Goal: Task Accomplishment & Management: Use online tool/utility

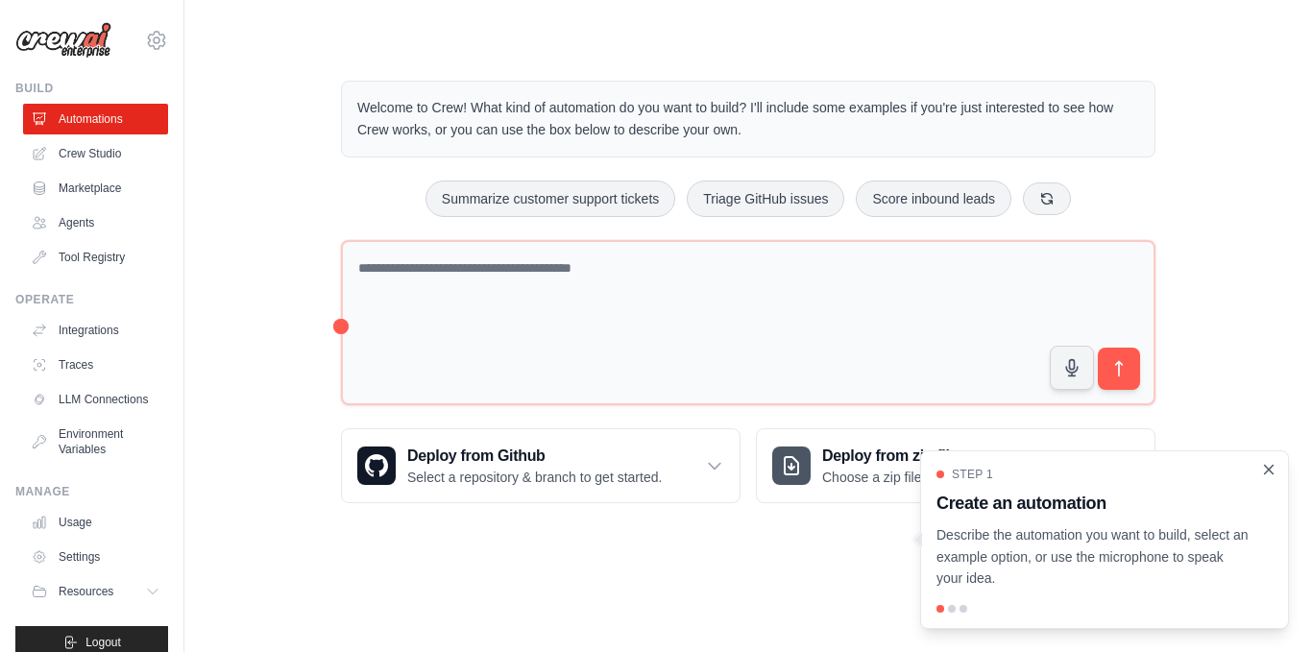
click at [1270, 473] on icon "Close walkthrough" at bounding box center [1268, 469] width 17 height 17
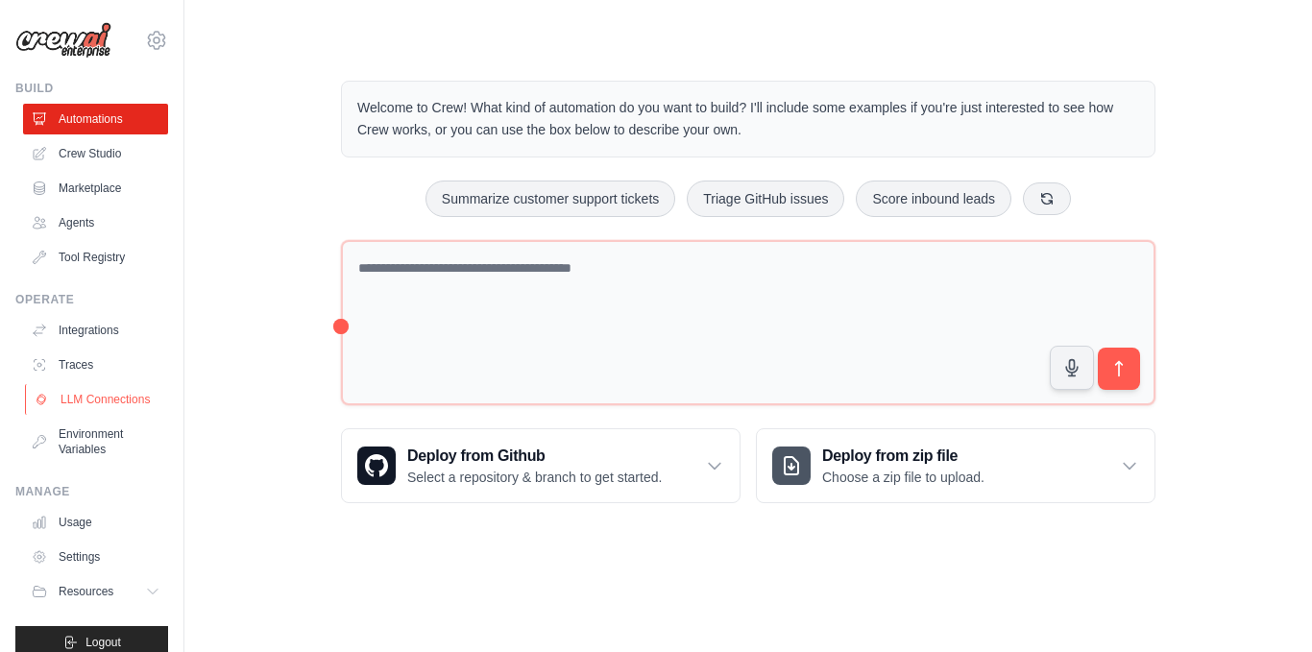
scroll to position [37, 0]
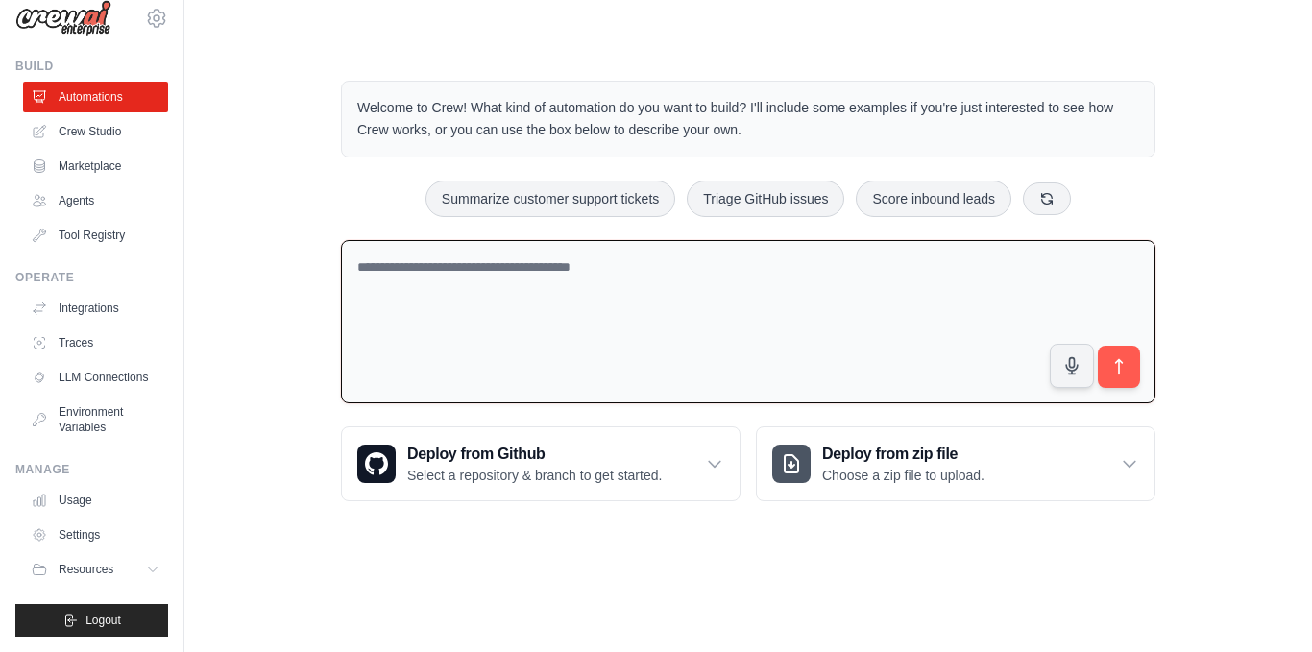
click at [481, 336] on textarea at bounding box center [748, 322] width 814 height 164
type textarea "*"
paste textarea "**********"
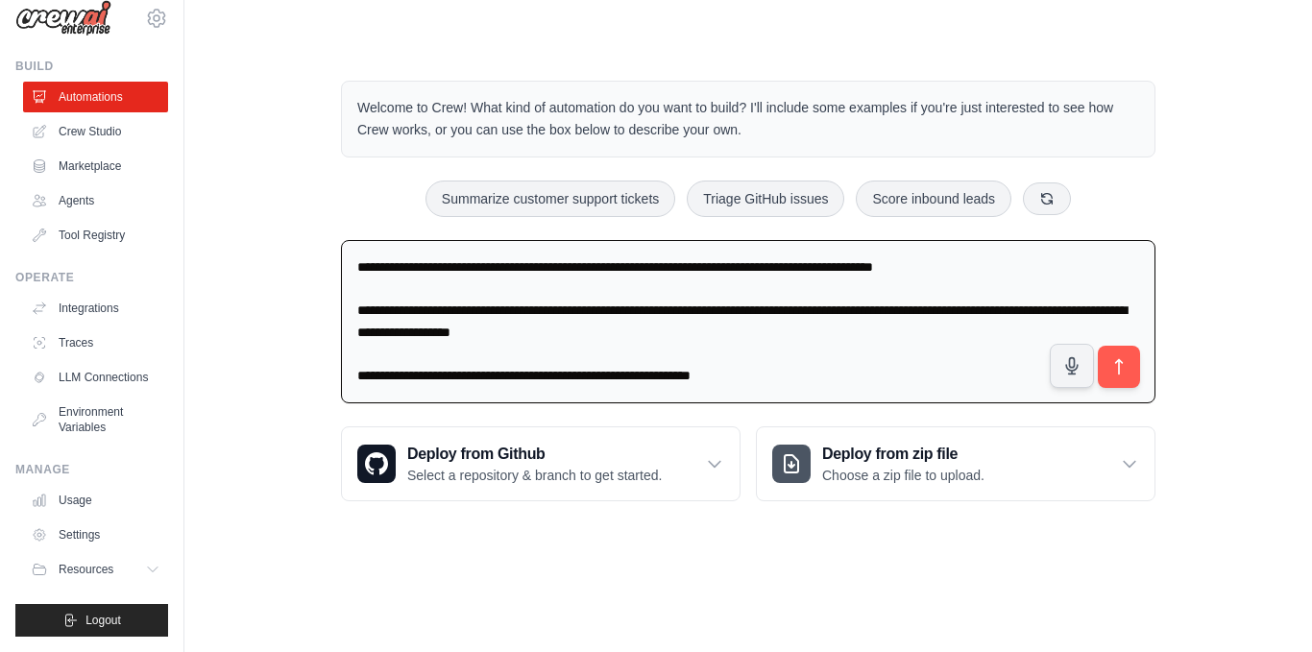
click at [338, 261] on div "Welcome to Crew! What kind of automation do you want to build? I'll include som…" at bounding box center [748, 291] width 860 height 482
click at [377, 273] on textarea "**********" at bounding box center [748, 322] width 814 height 164
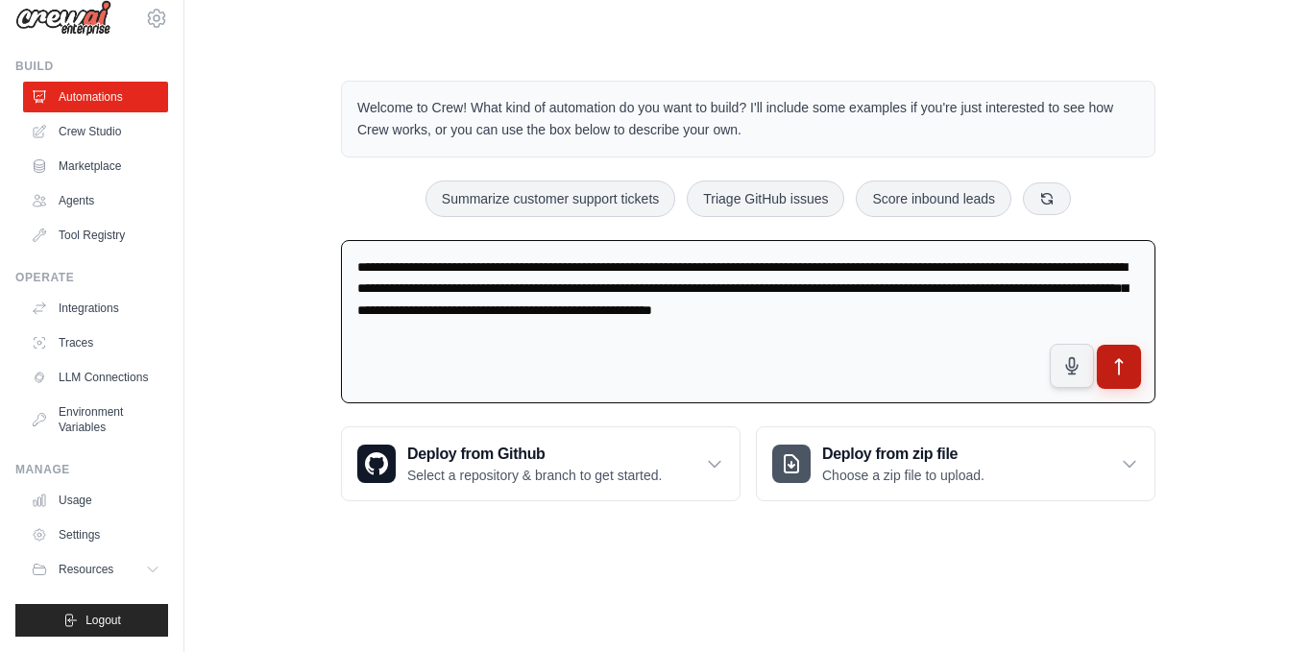
type textarea "**********"
click at [1123, 378] on button "submit" at bounding box center [1119, 367] width 44 height 44
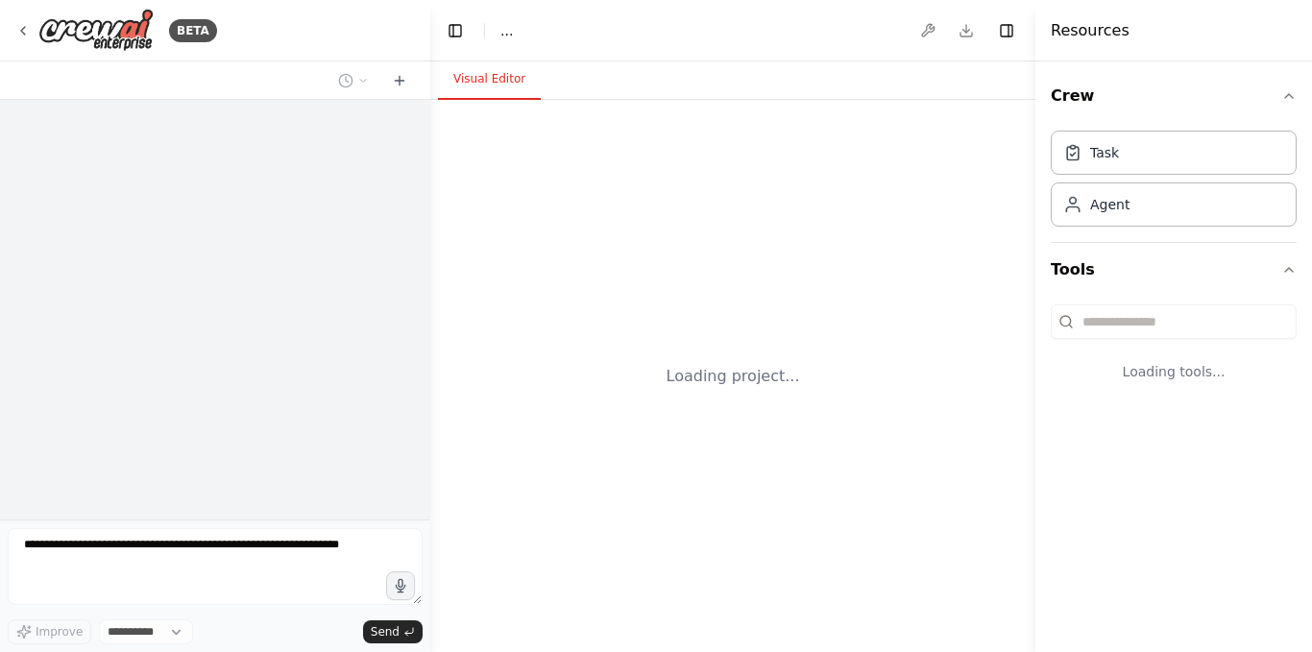
select select "****"
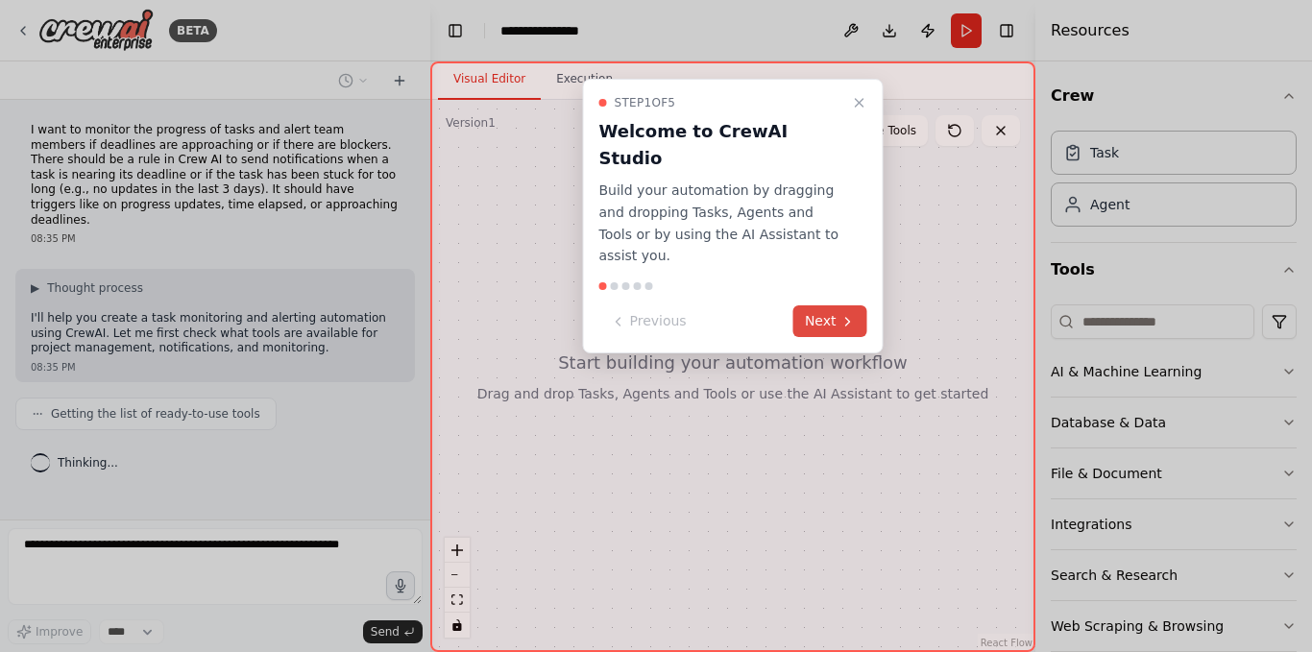
click at [820, 305] on button "Next" at bounding box center [830, 321] width 74 height 32
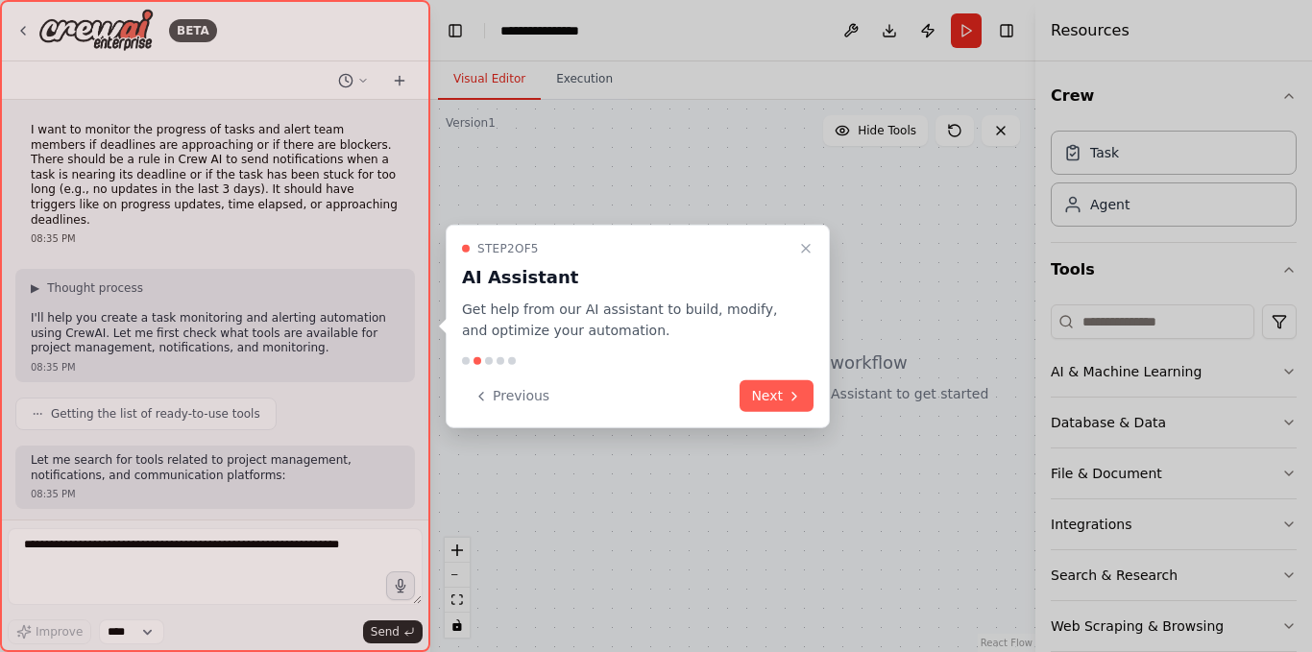
scroll to position [87, 0]
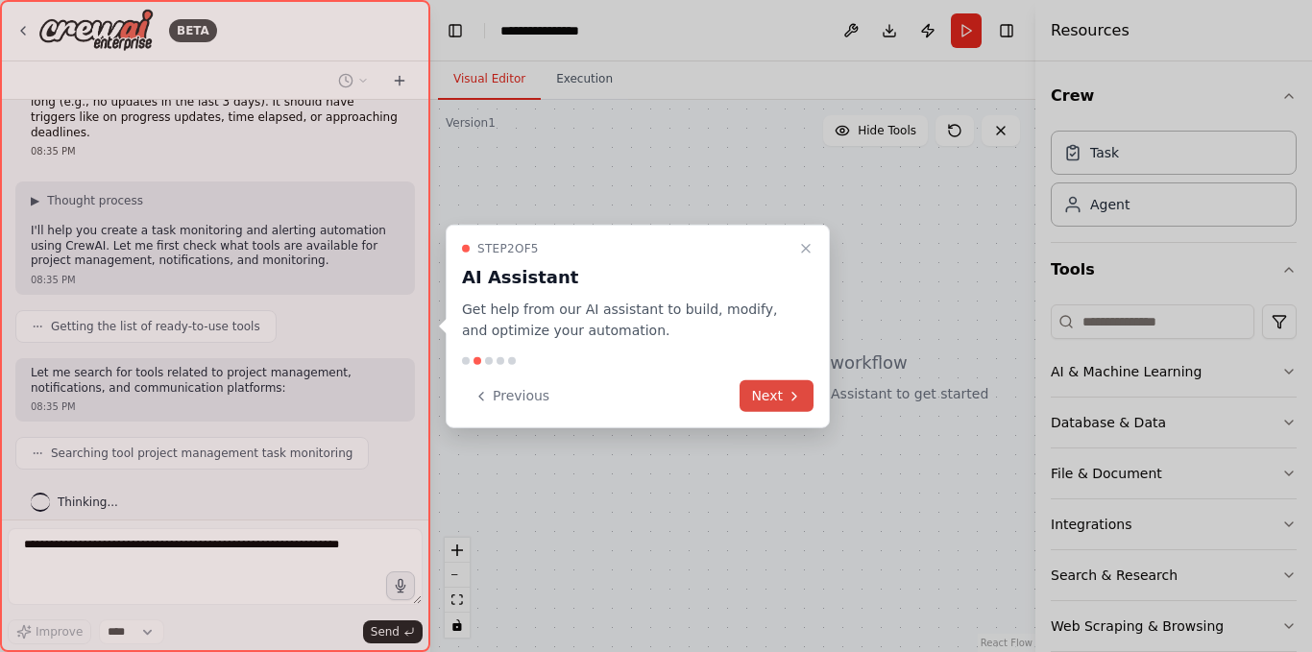
click at [772, 386] on button "Next" at bounding box center [776, 396] width 74 height 32
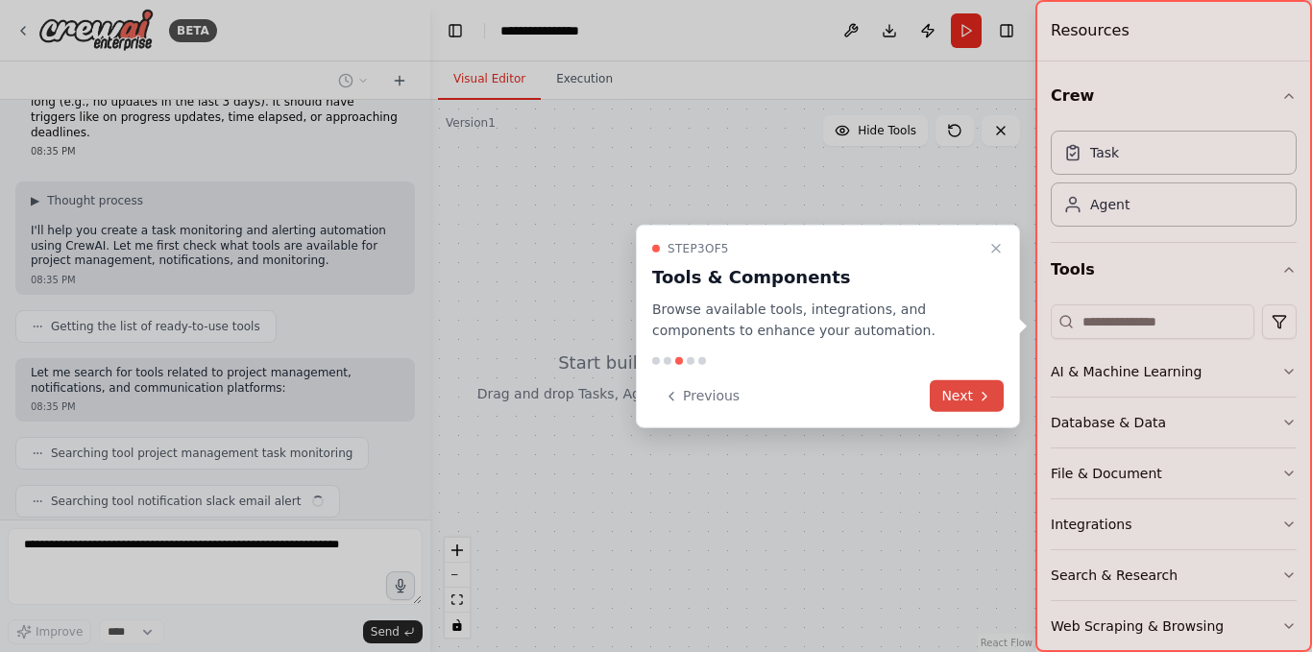
scroll to position [135, 0]
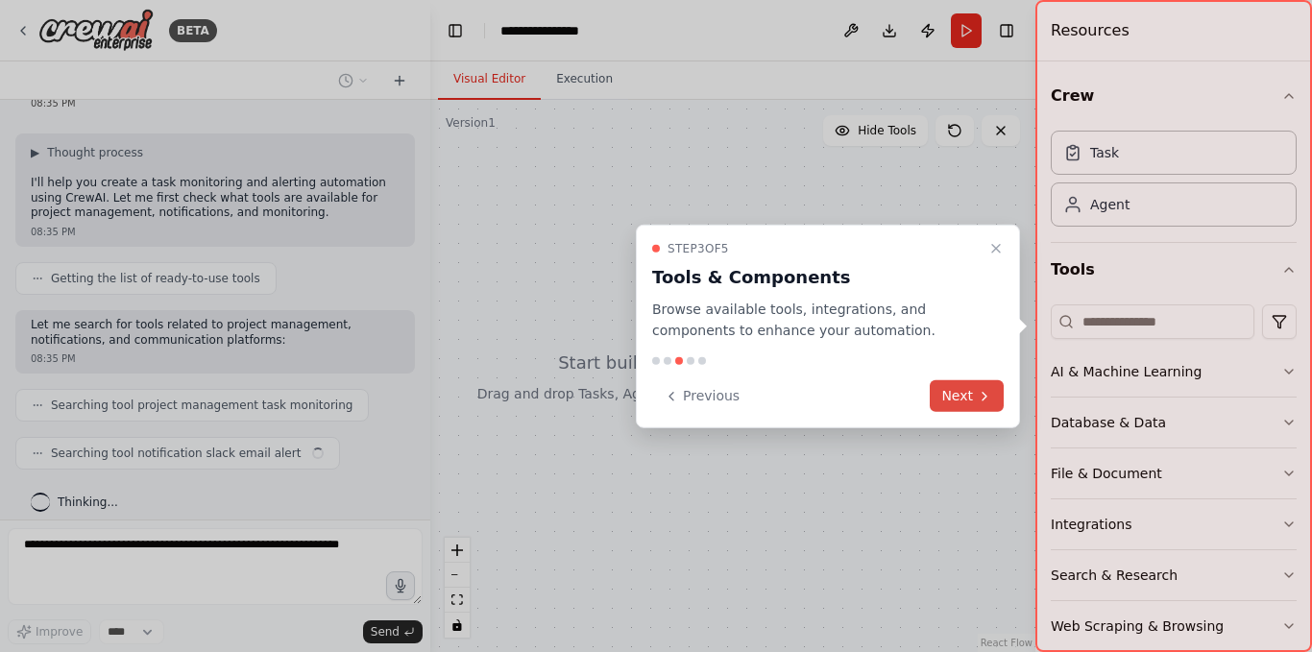
click at [954, 399] on button "Next" at bounding box center [967, 396] width 74 height 32
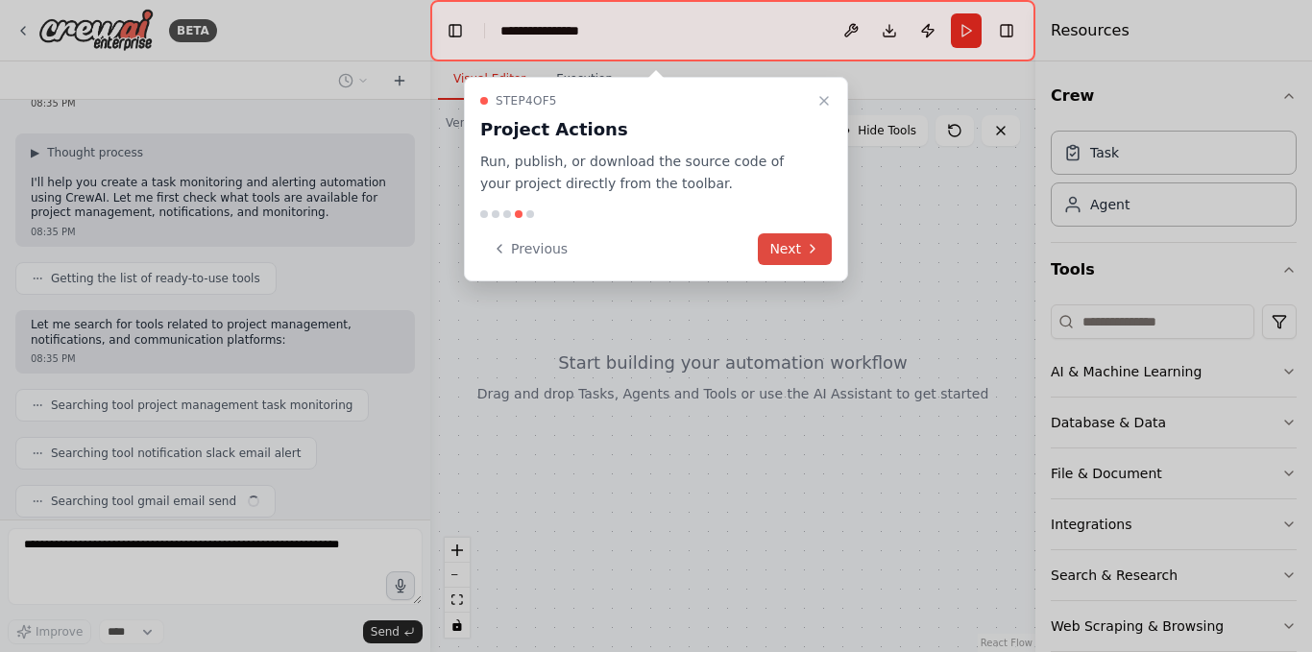
scroll to position [183, 0]
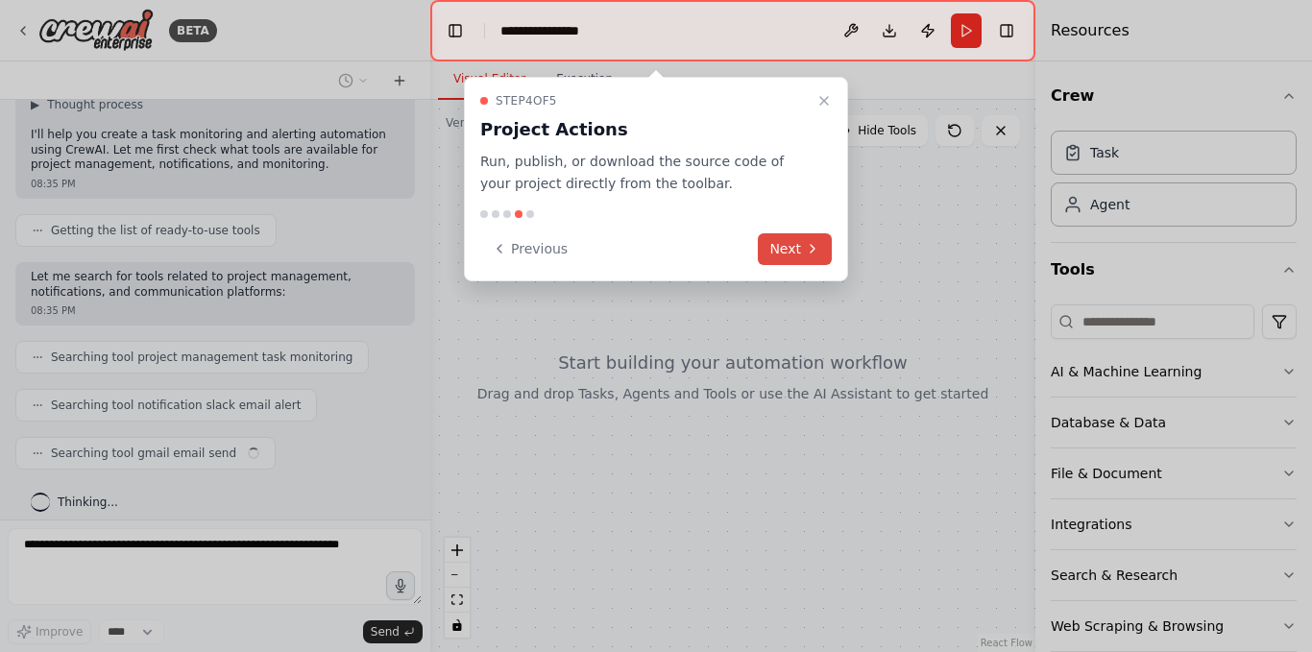
click at [803, 247] on button "Next" at bounding box center [795, 249] width 74 height 32
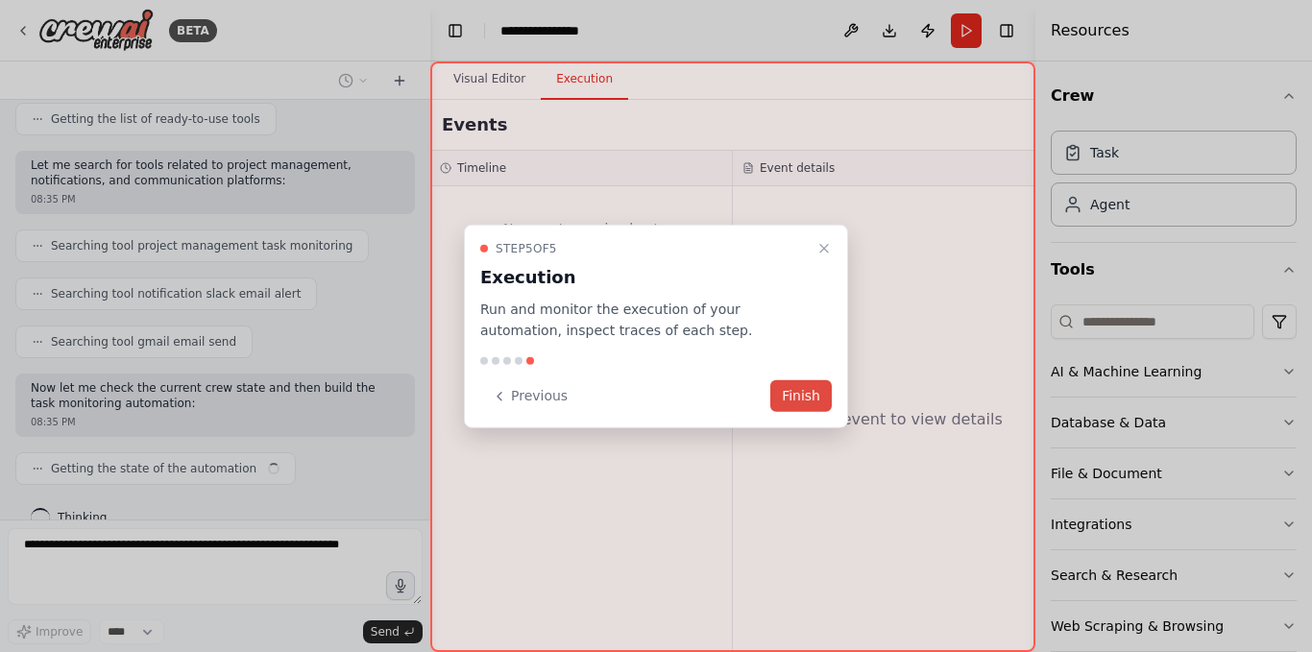
scroll to position [310, 0]
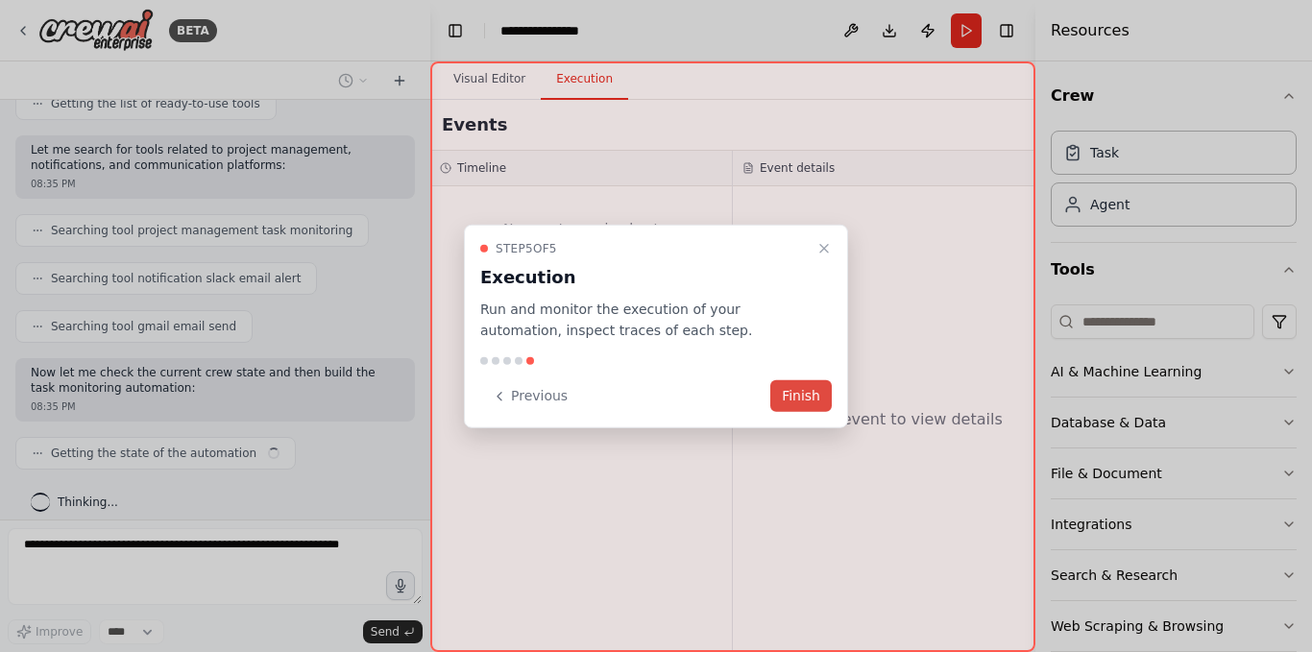
click at [805, 400] on button "Finish" at bounding box center [800, 396] width 61 height 32
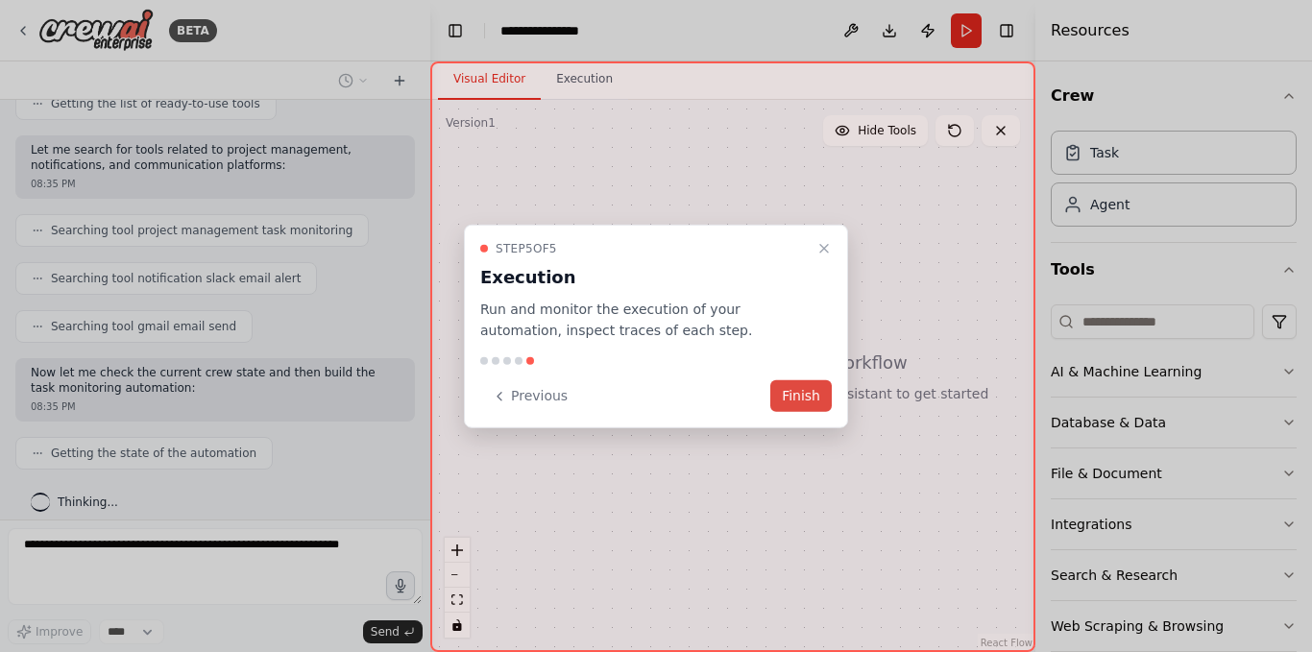
click at [791, 395] on button "Finish" at bounding box center [800, 396] width 61 height 32
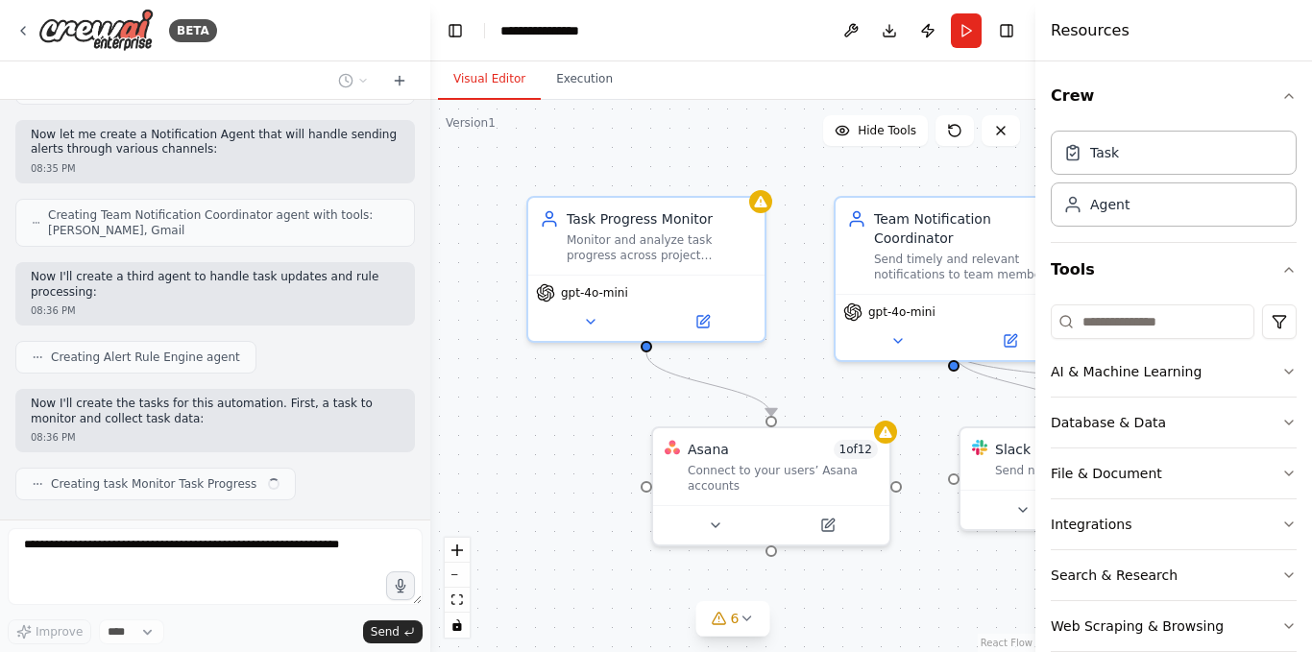
scroll to position [897, 0]
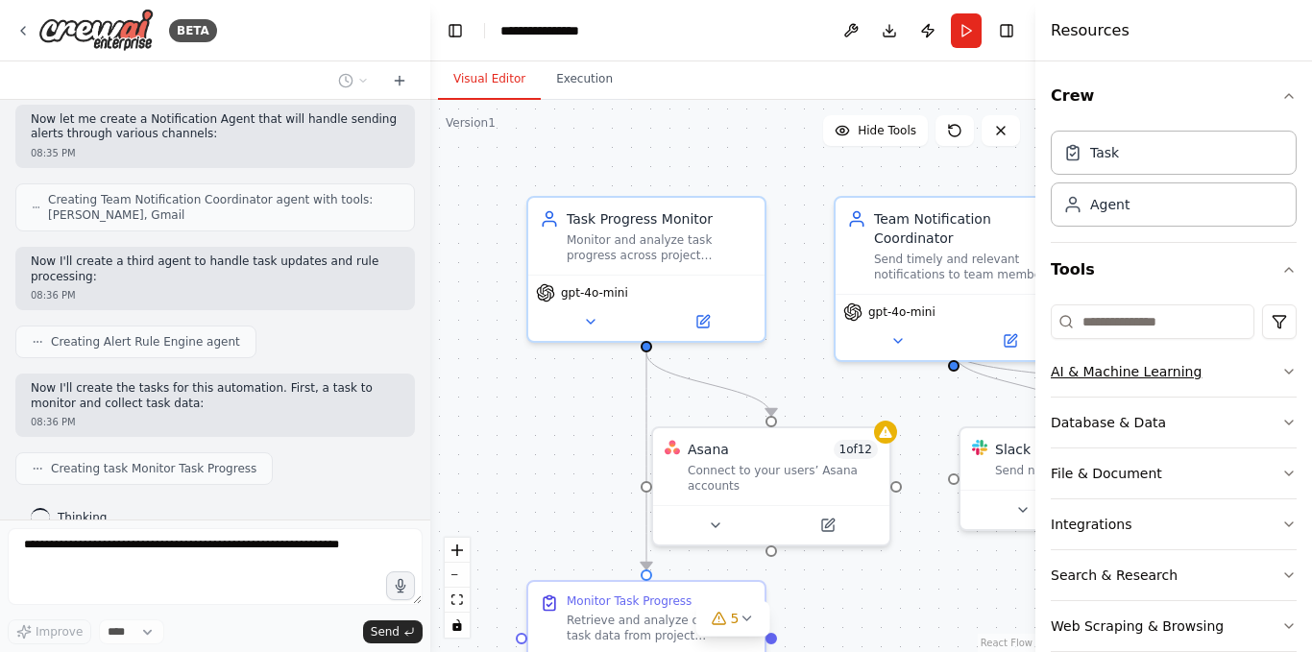
click at [1281, 368] on icon "button" at bounding box center [1288, 371] width 15 height 15
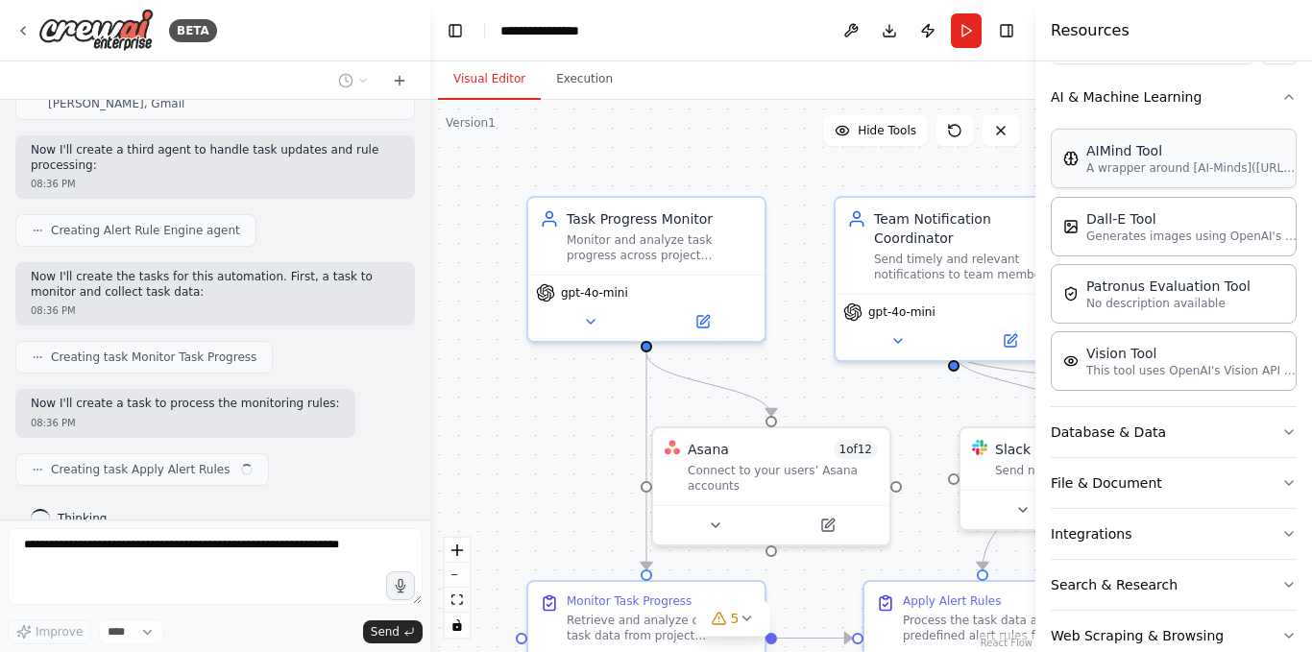
scroll to position [315, 0]
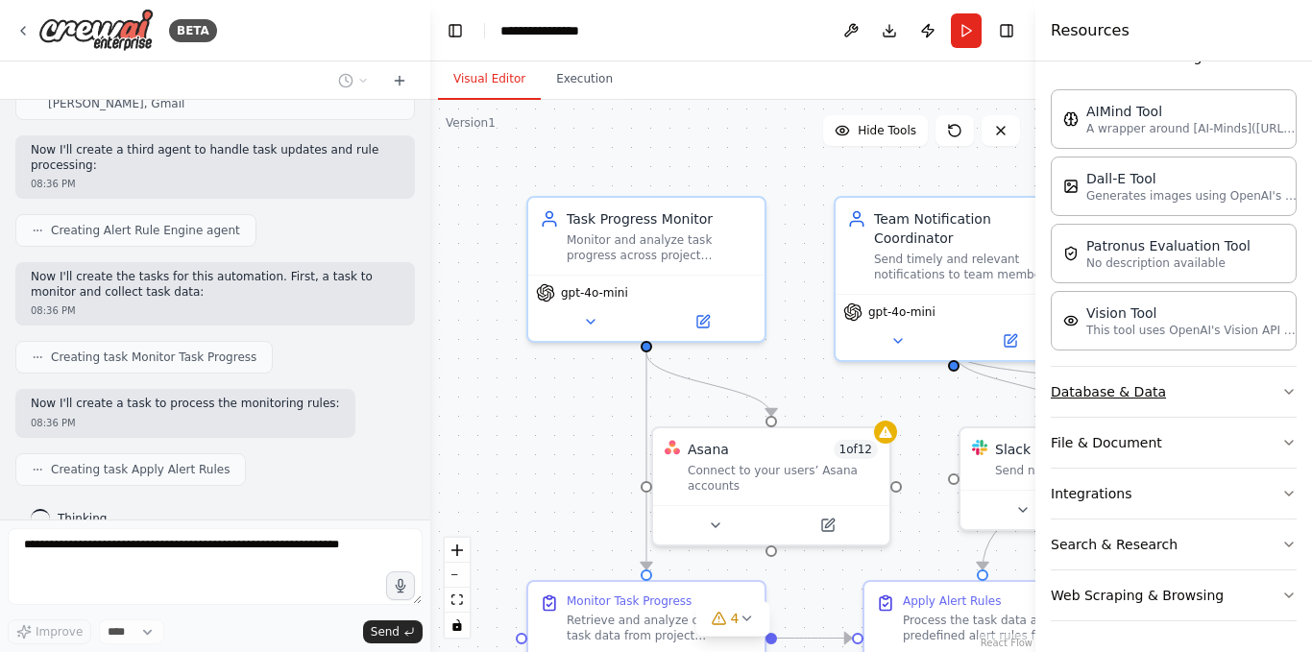
click at [1263, 392] on button "Database & Data" at bounding box center [1174, 392] width 246 height 50
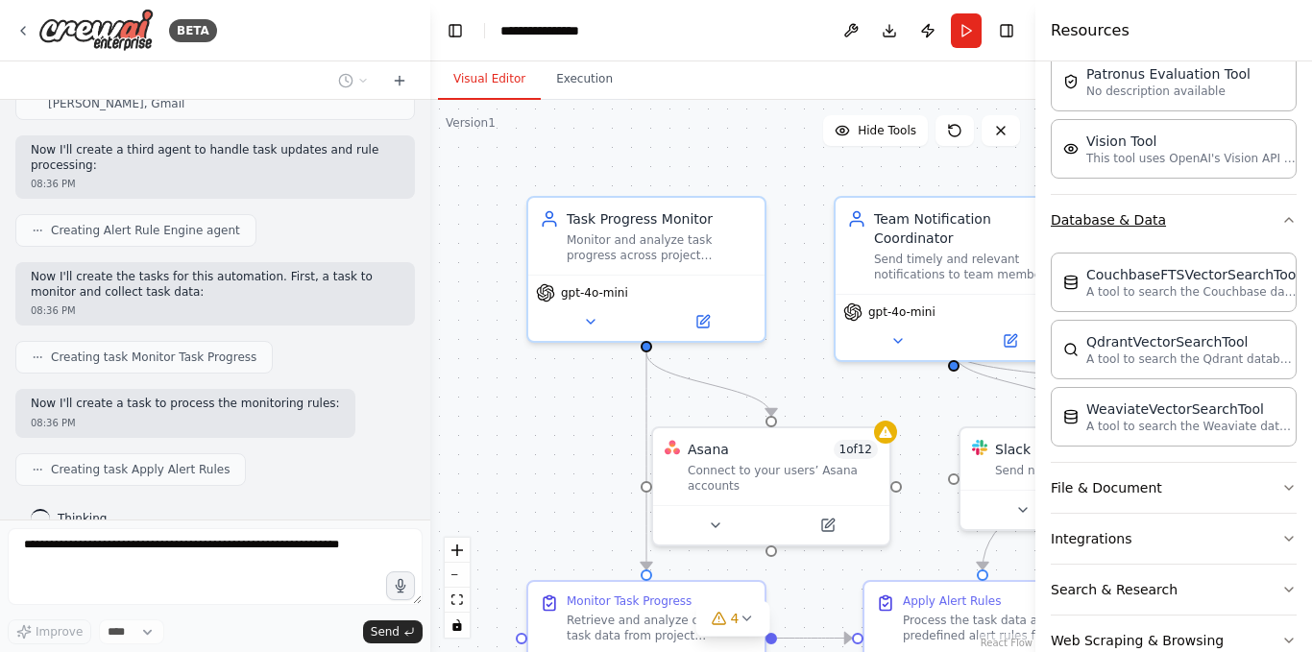
scroll to position [532, 0]
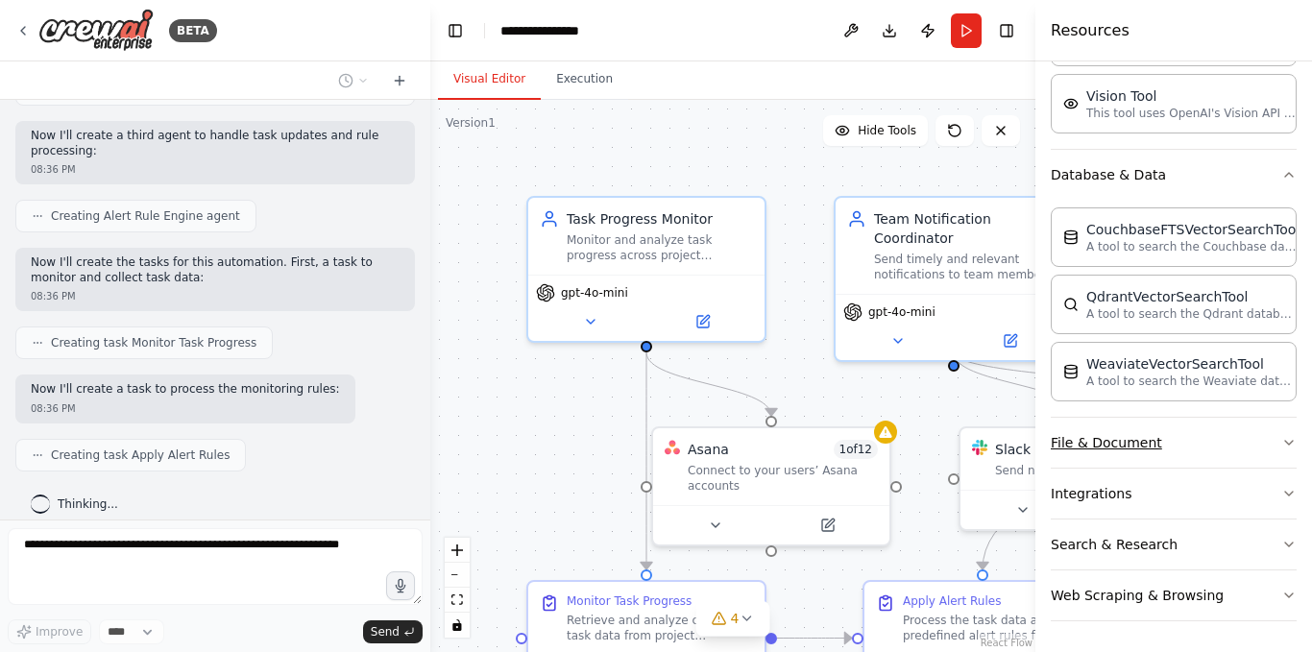
click at [1225, 427] on button "File & Document" at bounding box center [1174, 443] width 246 height 50
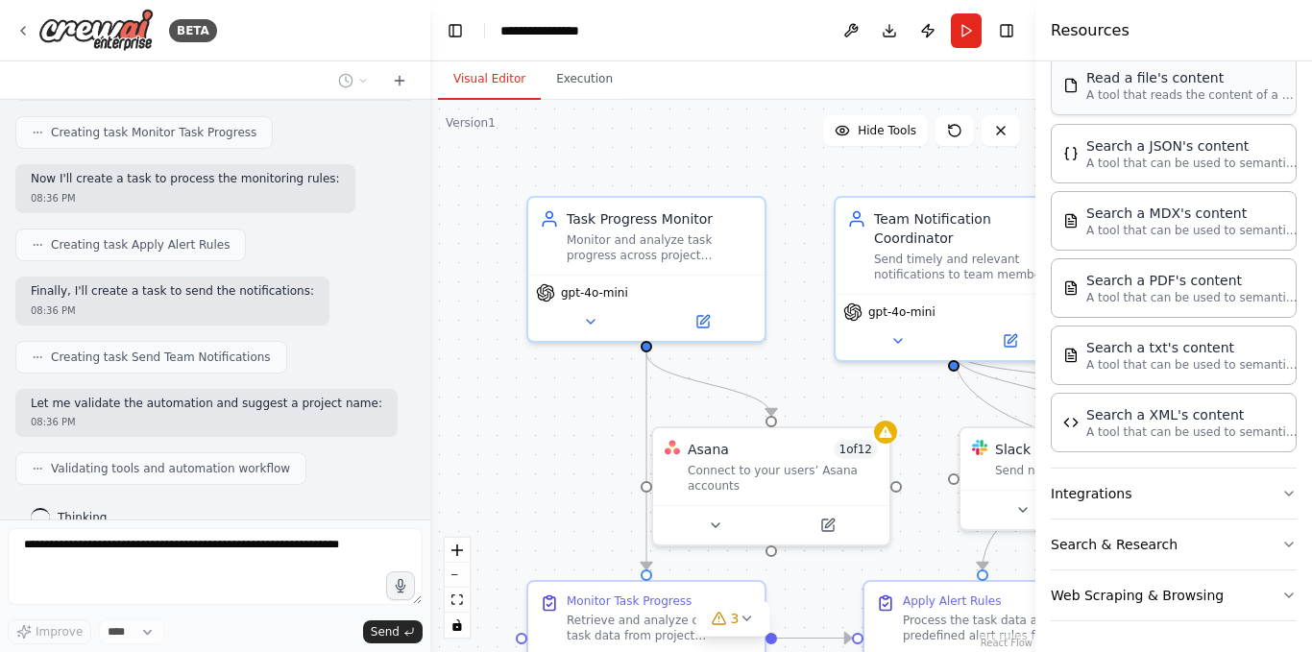
scroll to position [1281, 0]
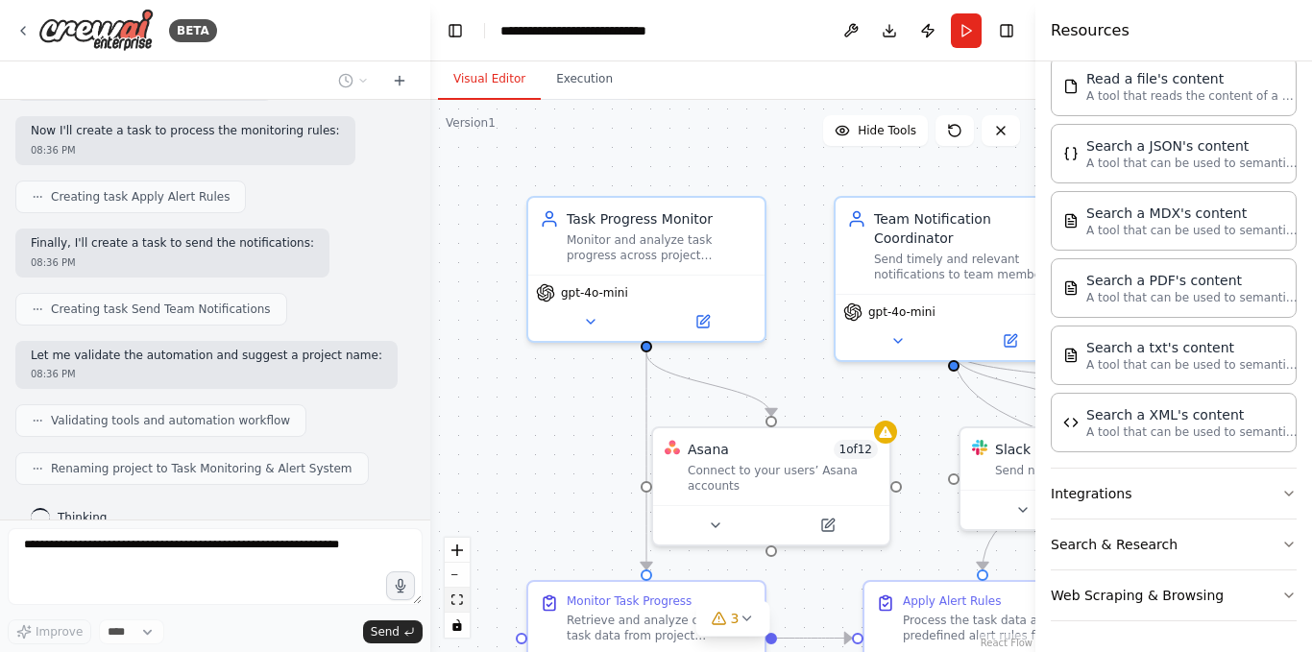
click at [461, 596] on icon "fit view" at bounding box center [457, 599] width 12 height 11
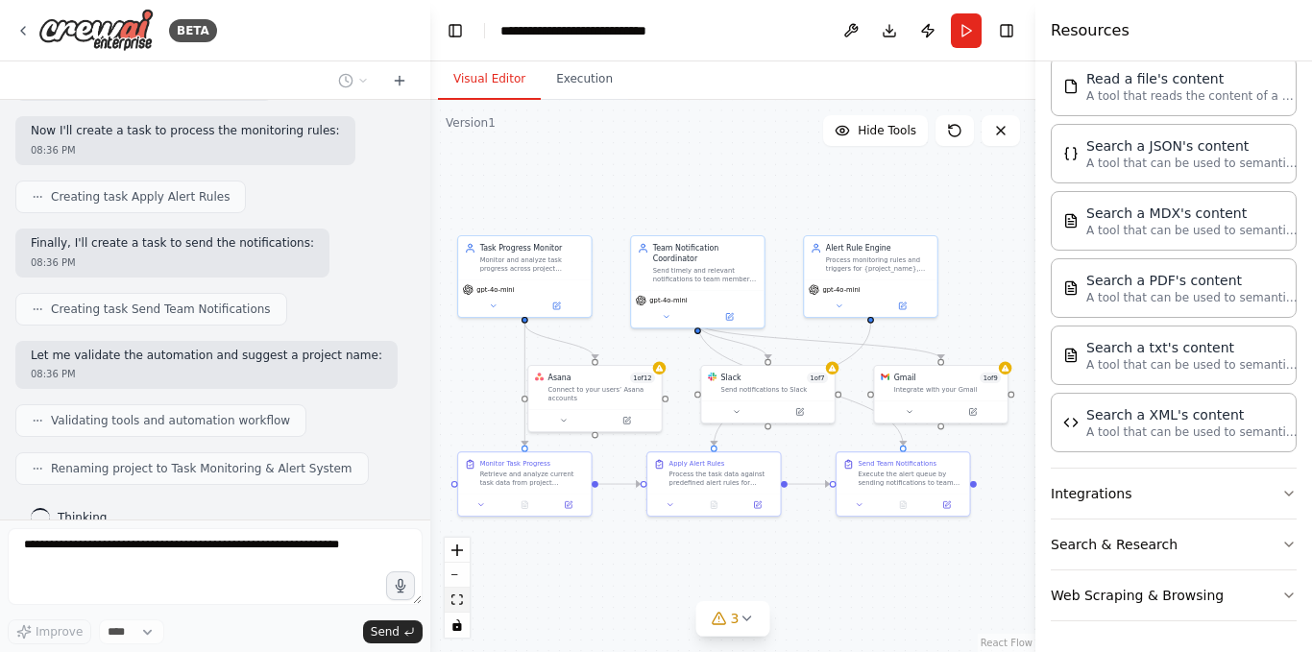
click at [464, 597] on button "fit view" at bounding box center [457, 600] width 25 height 25
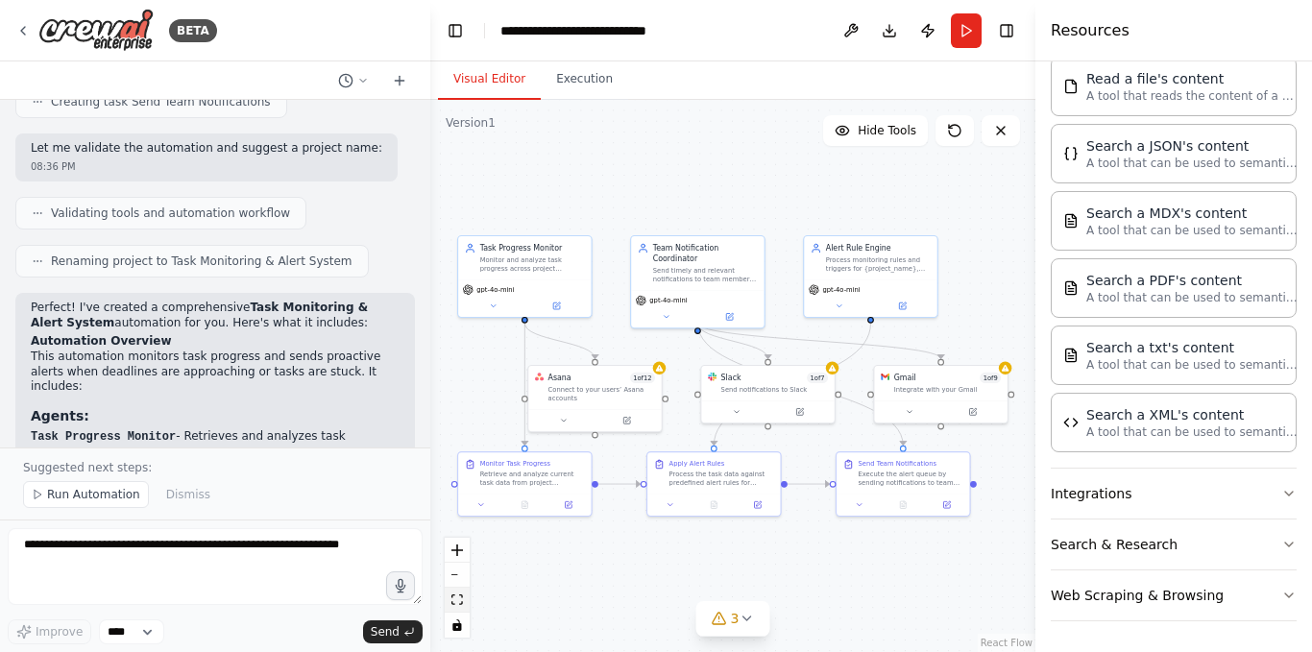
click at [464, 597] on button "fit view" at bounding box center [457, 600] width 25 height 25
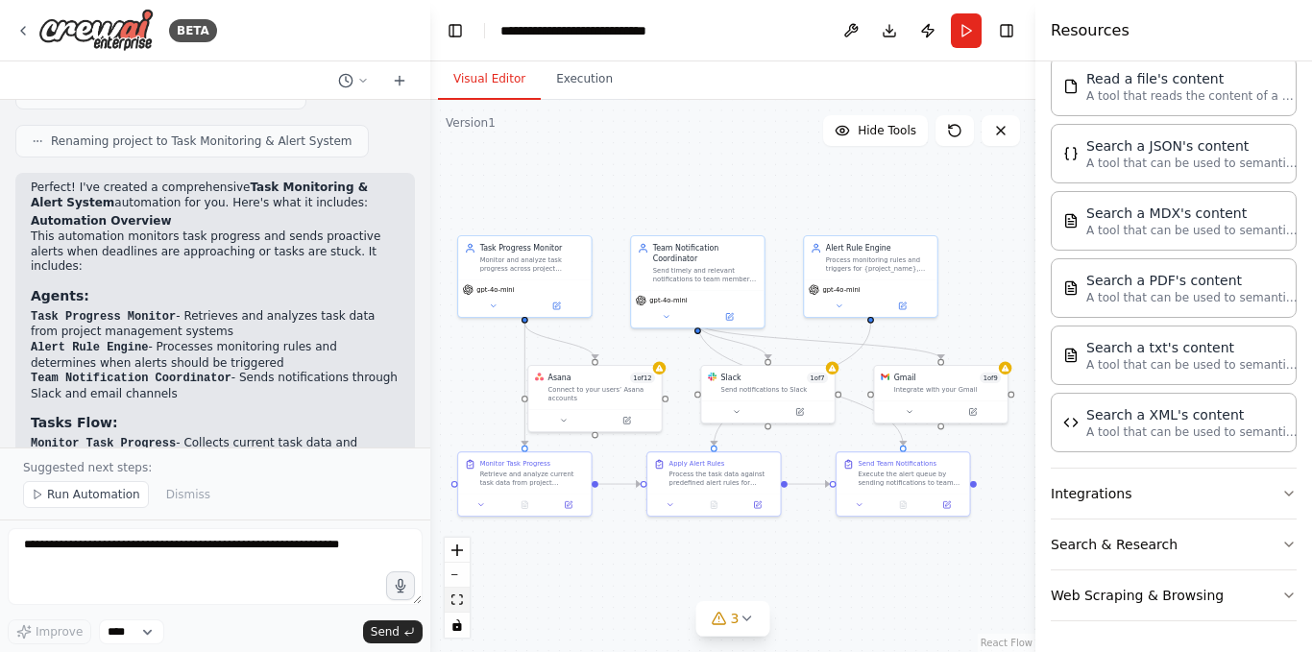
click at [457, 598] on icon "fit view" at bounding box center [457, 599] width 12 height 11
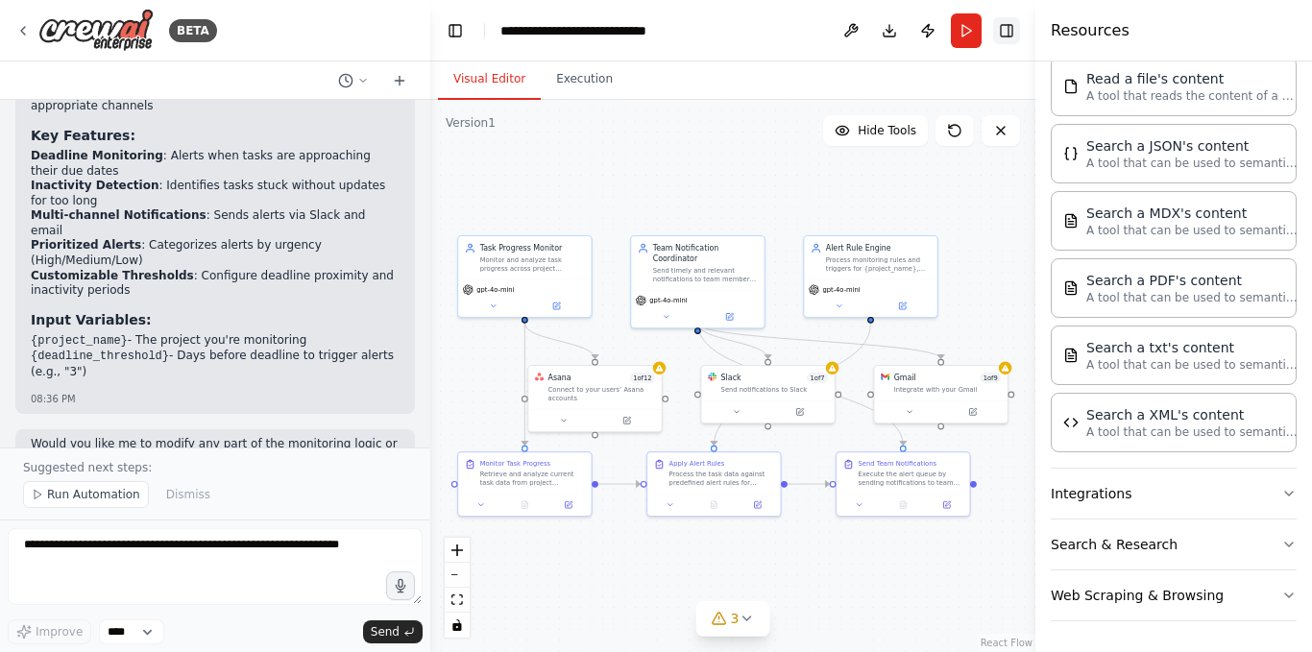
click at [1000, 34] on button "Toggle Right Sidebar" at bounding box center [1006, 30] width 27 height 27
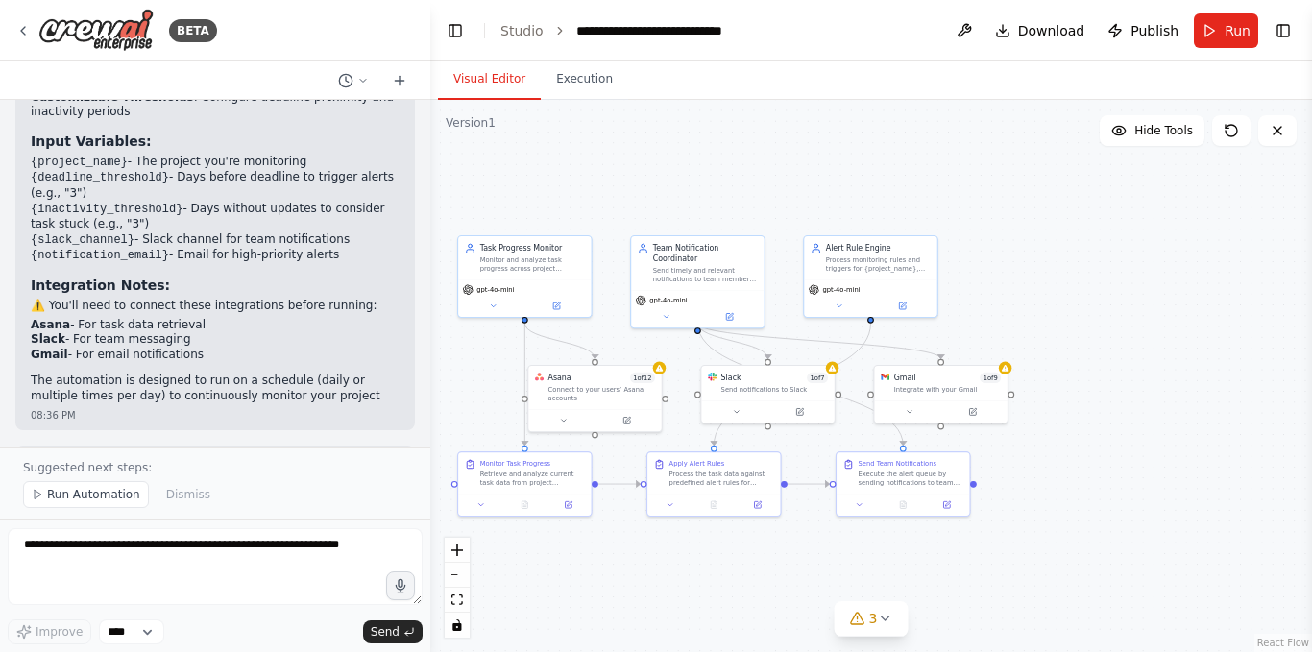
scroll to position [2217, 0]
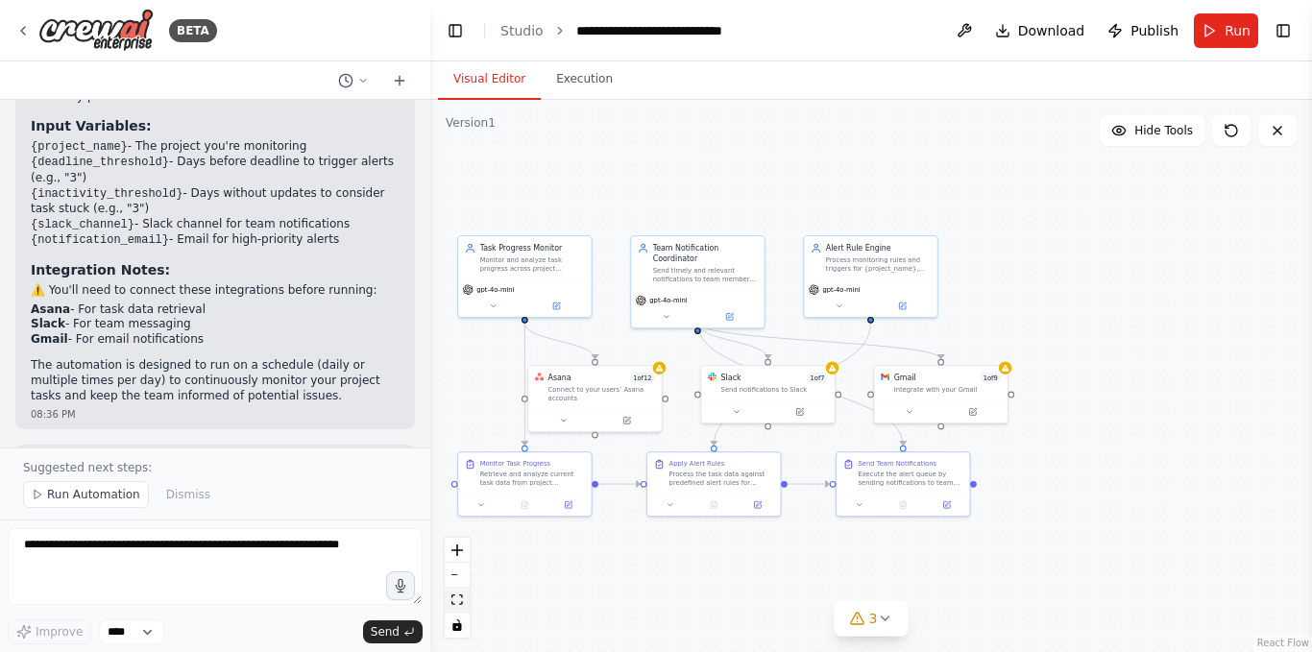
click at [453, 605] on icon "fit view" at bounding box center [457, 599] width 12 height 11
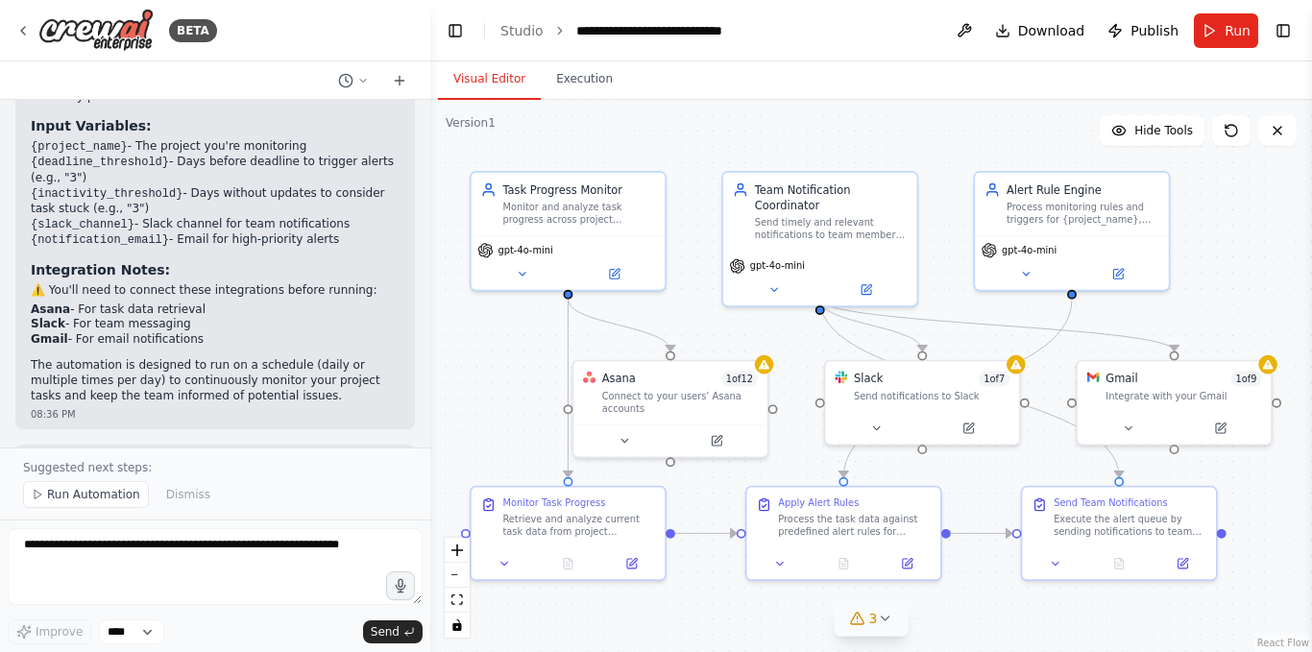
click at [872, 617] on span "3" at bounding box center [873, 618] width 9 height 19
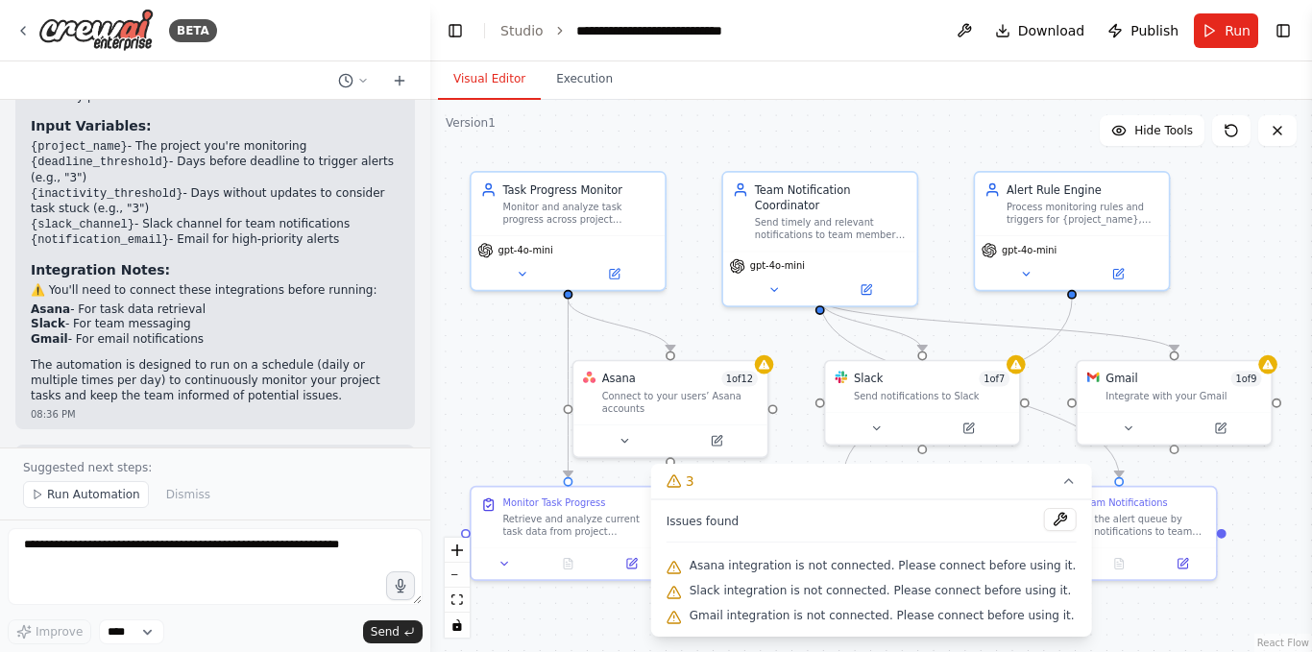
click at [1261, 209] on div ".deletable-edge-delete-btn { width: 20px; height: 20px; border: 0px solid #ffff…" at bounding box center [871, 376] width 882 height 552
click at [1060, 480] on icon at bounding box center [1067, 480] width 15 height 15
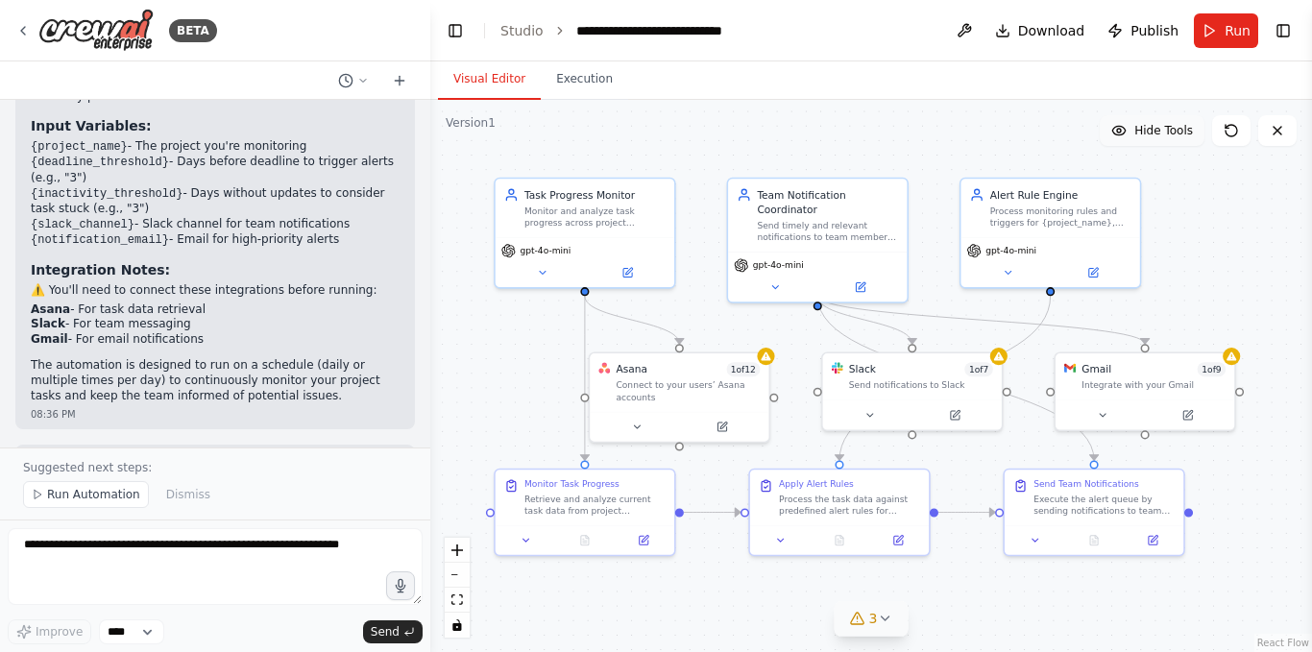
click at [1172, 120] on button "Hide Tools" at bounding box center [1152, 130] width 105 height 31
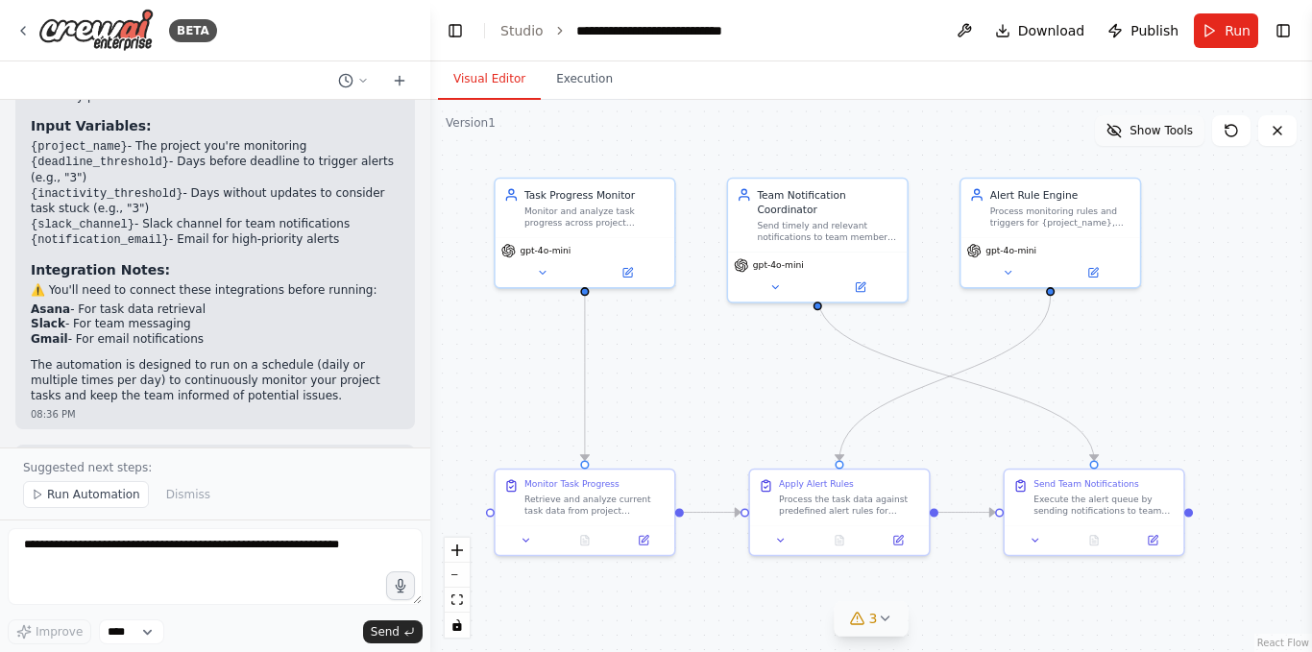
click at [1188, 129] on span "Show Tools" at bounding box center [1160, 130] width 63 height 15
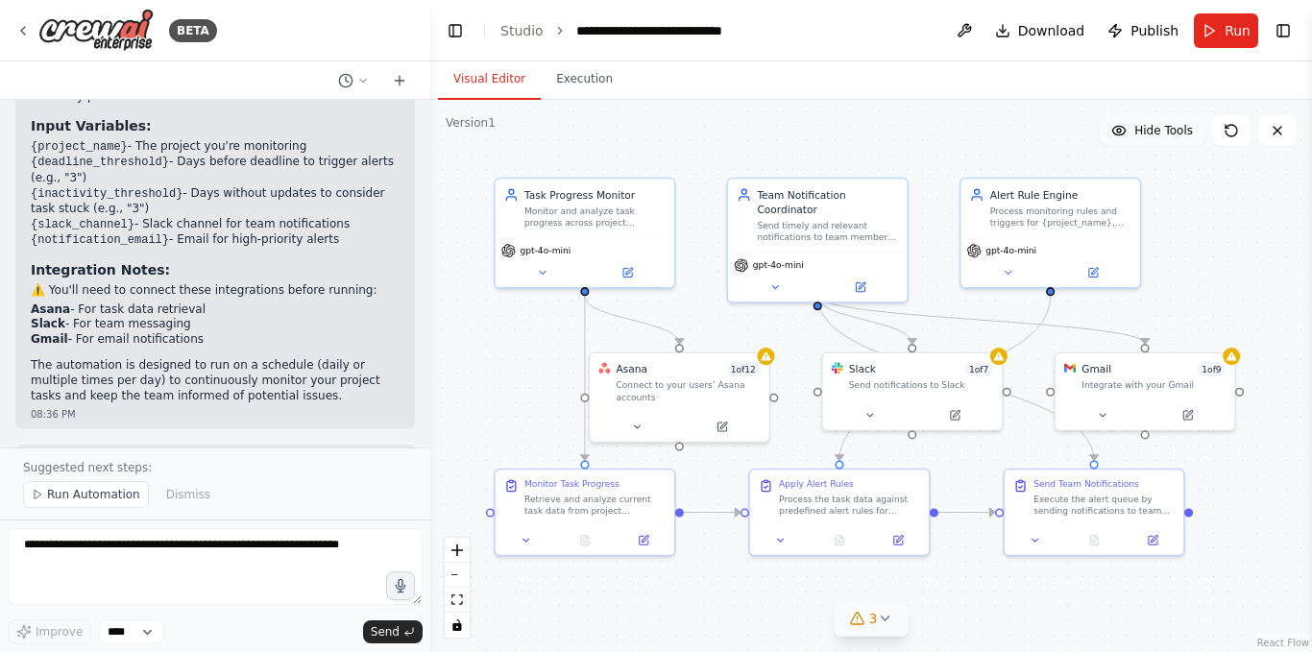
click at [1188, 129] on span "Hide Tools" at bounding box center [1163, 130] width 59 height 15
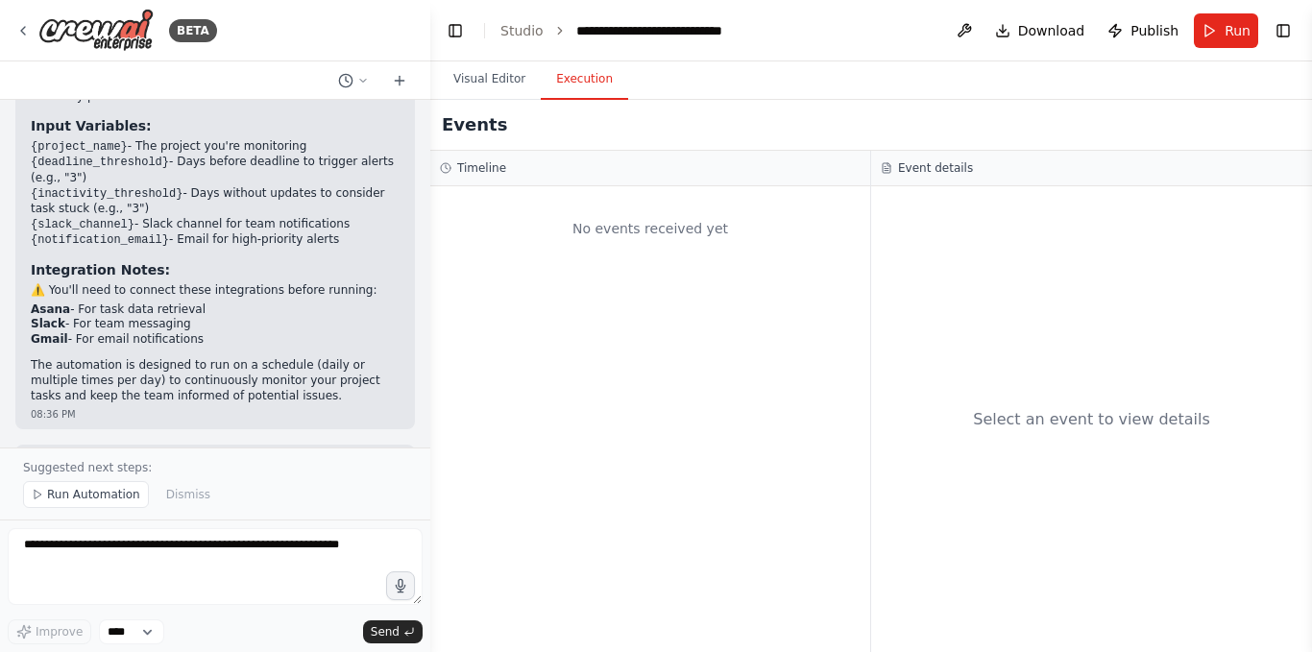
click at [587, 72] on button "Execution" at bounding box center [584, 80] width 87 height 40
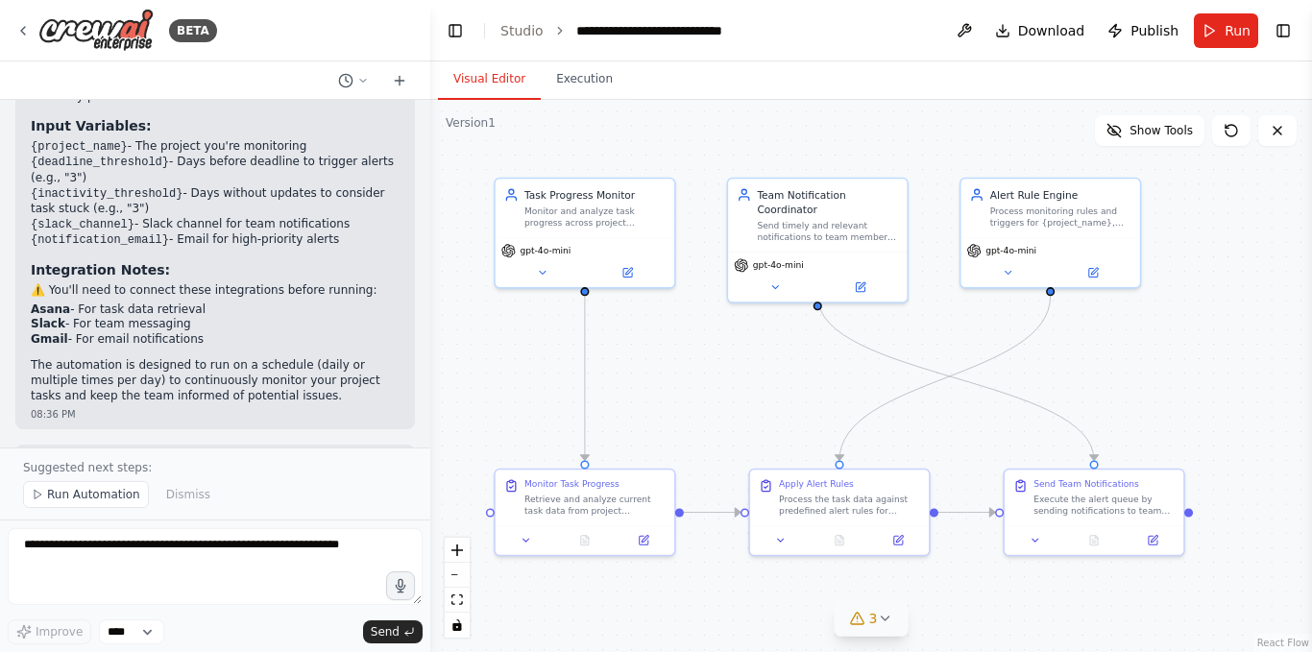
click at [517, 93] on button "Visual Editor" at bounding box center [489, 80] width 103 height 40
click at [1122, 132] on icon at bounding box center [1113, 130] width 15 height 15
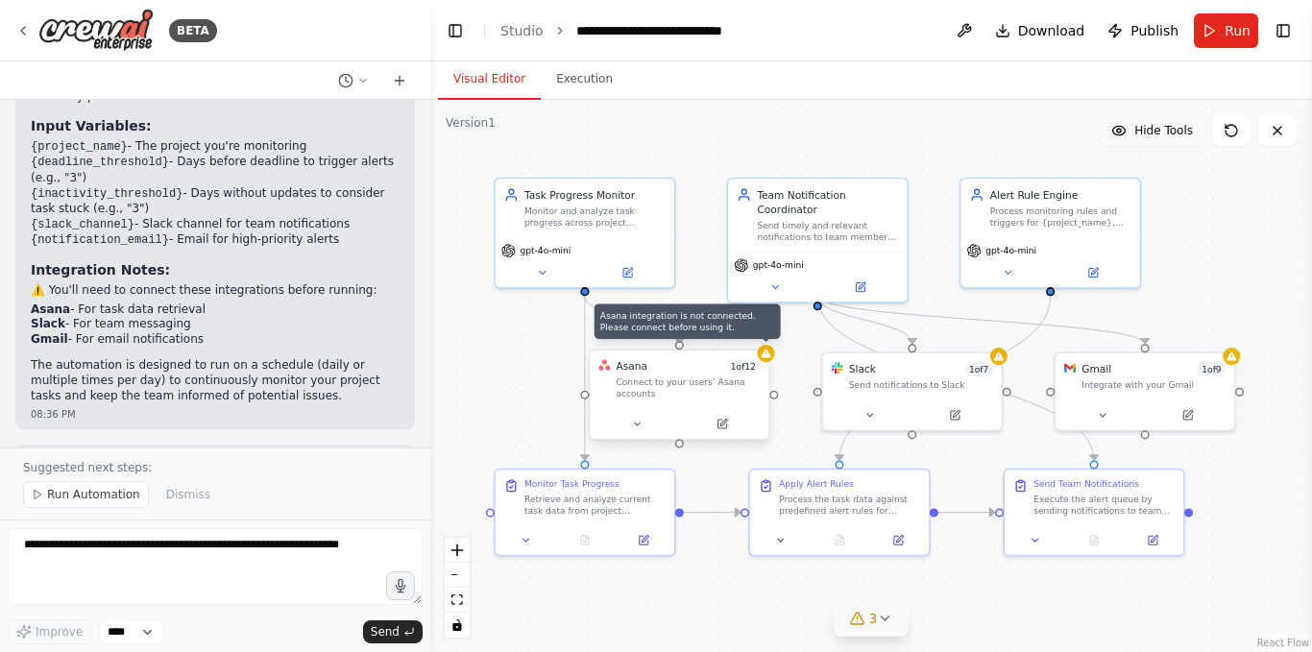
click at [766, 352] on icon at bounding box center [766, 353] width 10 height 9
click at [726, 429] on icon at bounding box center [722, 424] width 12 height 12
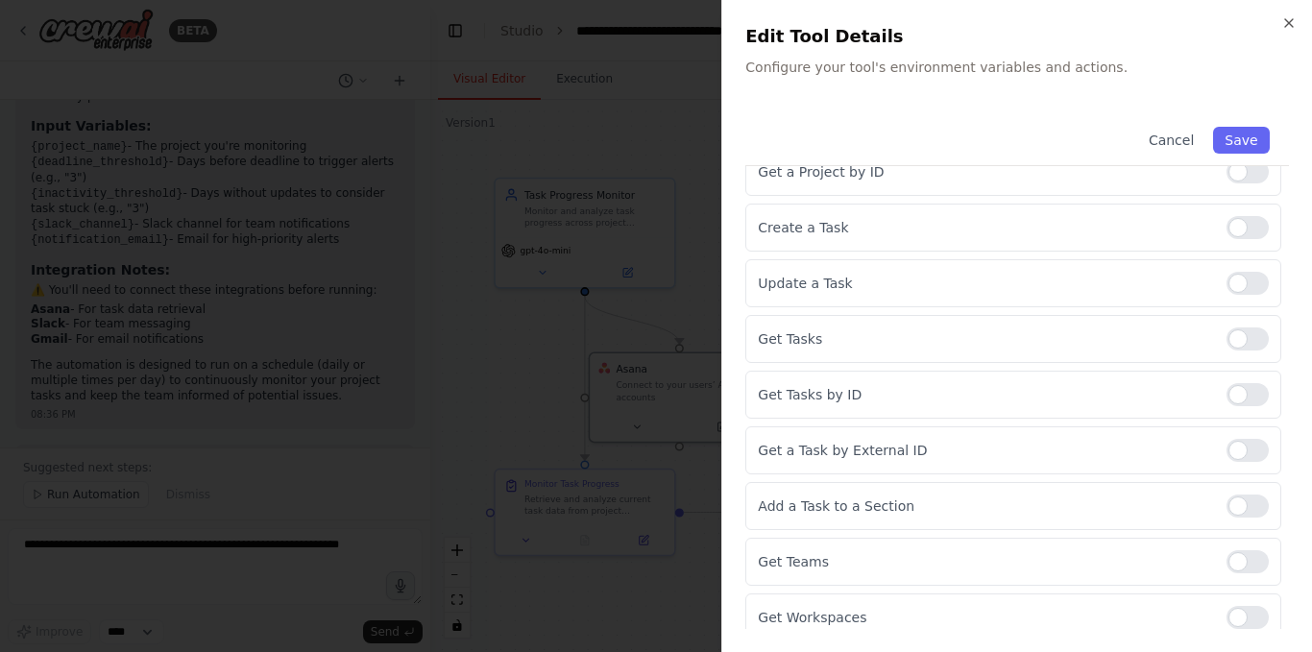
scroll to position [450, 0]
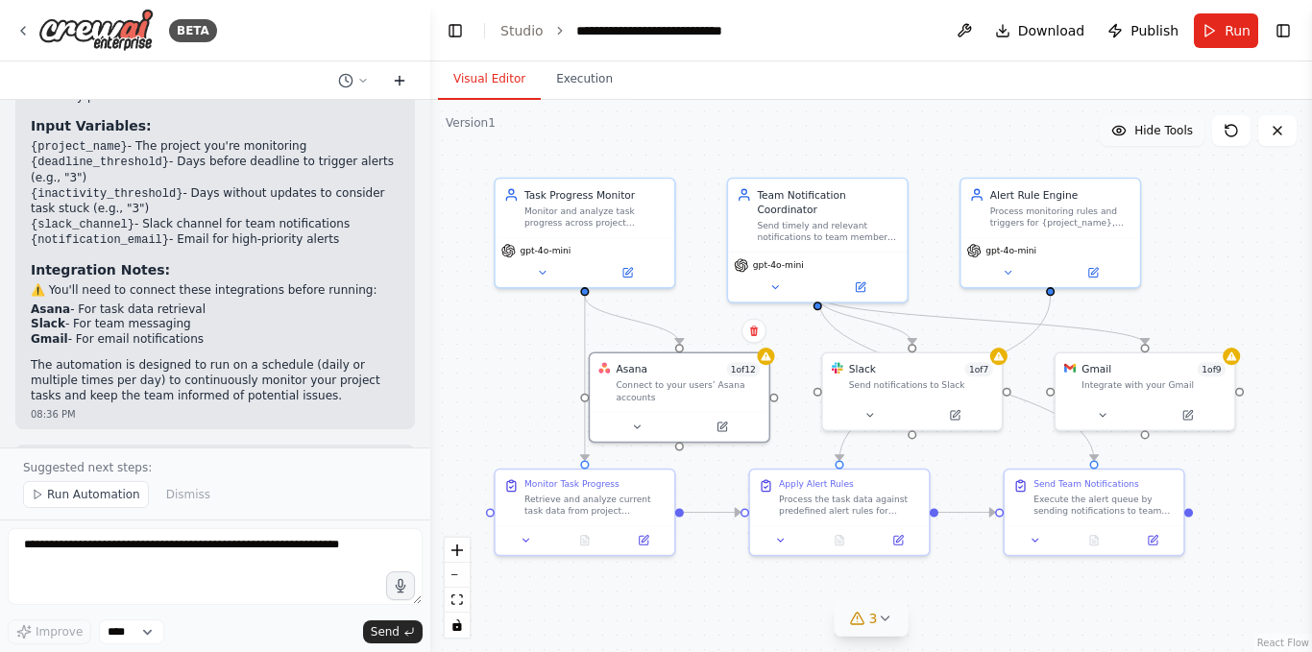
click at [402, 77] on icon at bounding box center [399, 80] width 15 height 15
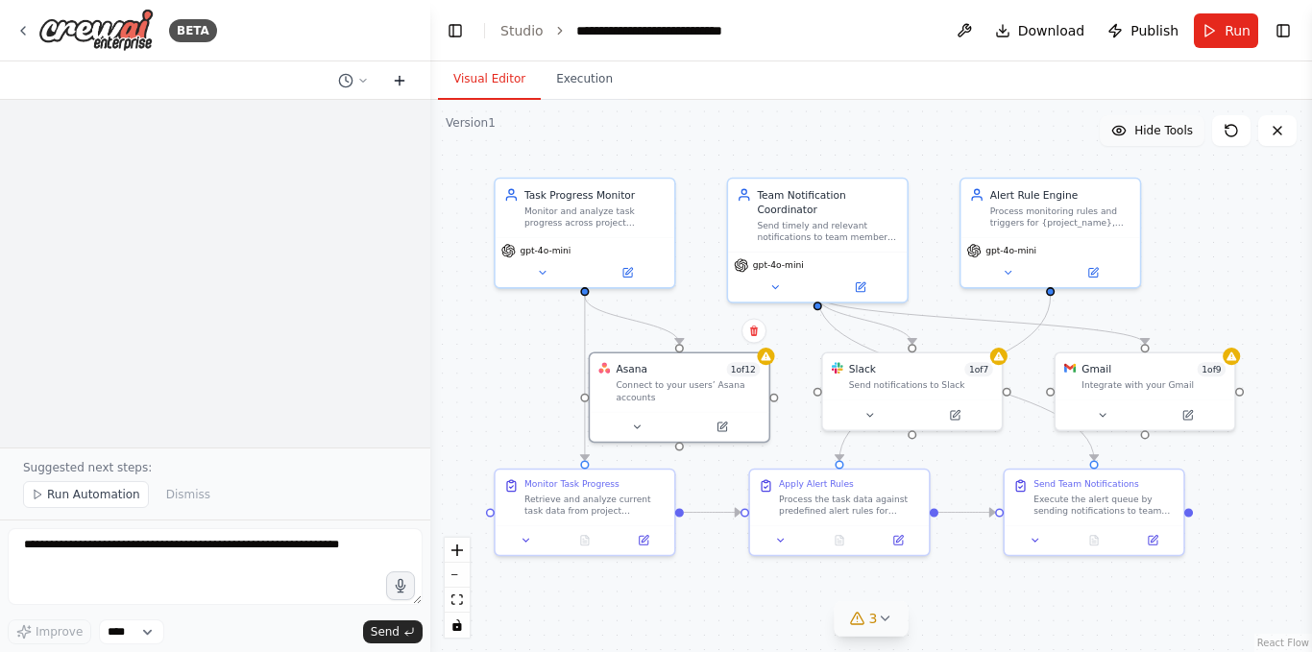
scroll to position [0, 0]
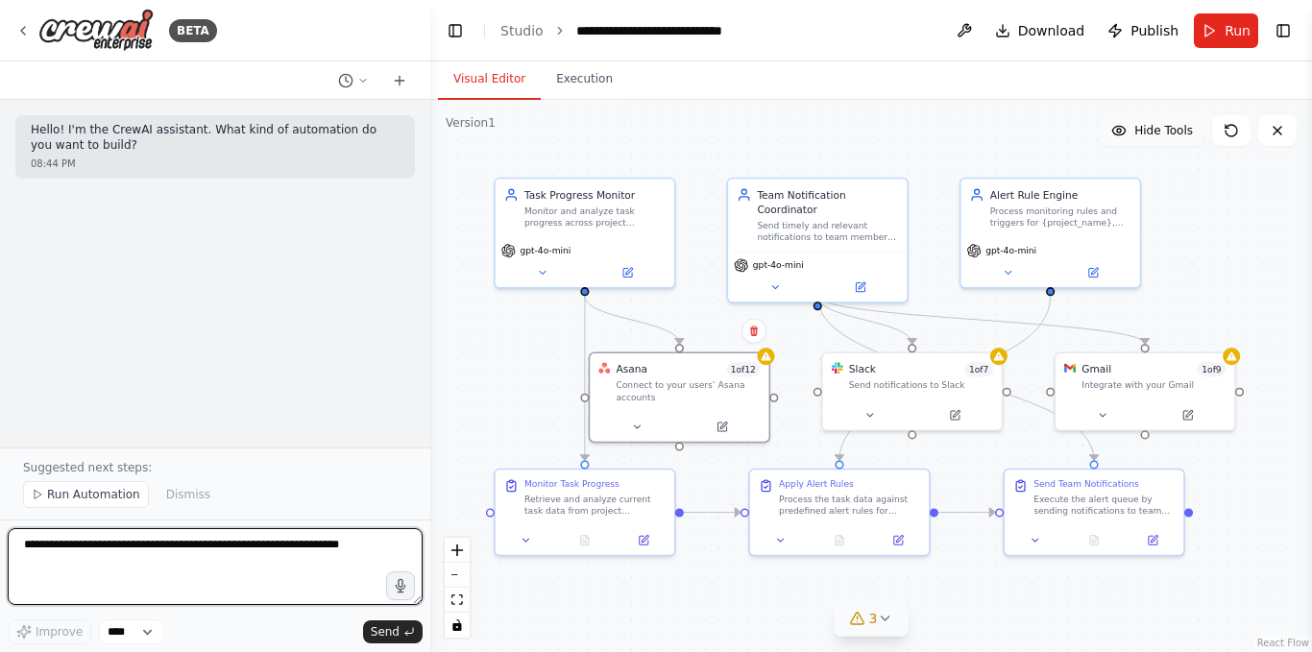
click at [125, 601] on textarea at bounding box center [215, 566] width 415 height 77
type textarea "*"
paste textarea "**********"
click at [34, 547] on textarea "**********" at bounding box center [215, 566] width 415 height 77
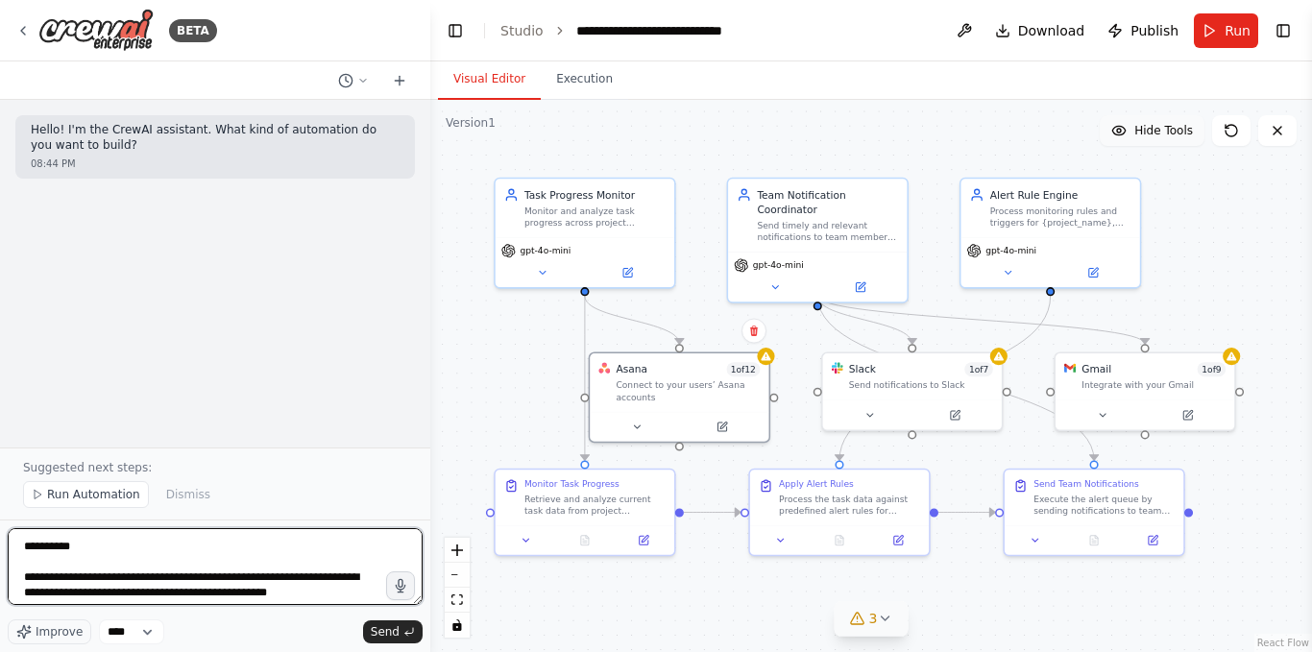
scroll to position [60, 0]
click at [54, 540] on textarea "**********" at bounding box center [215, 566] width 415 height 77
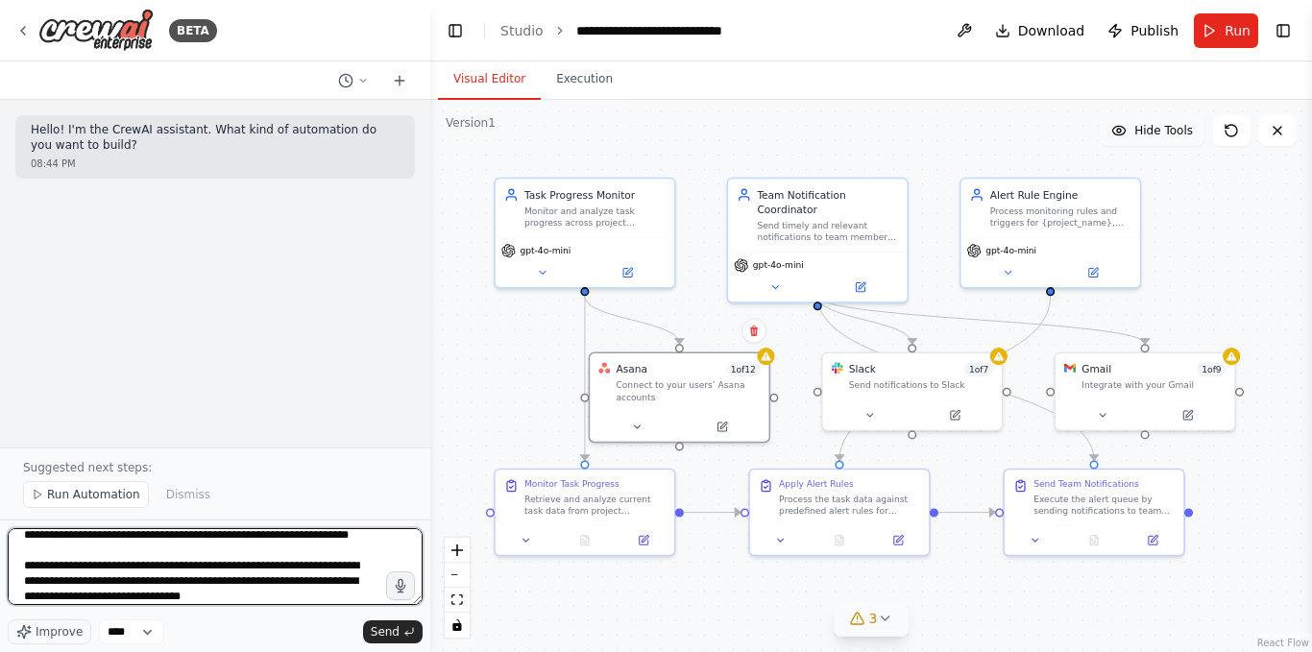
scroll to position [186, 0]
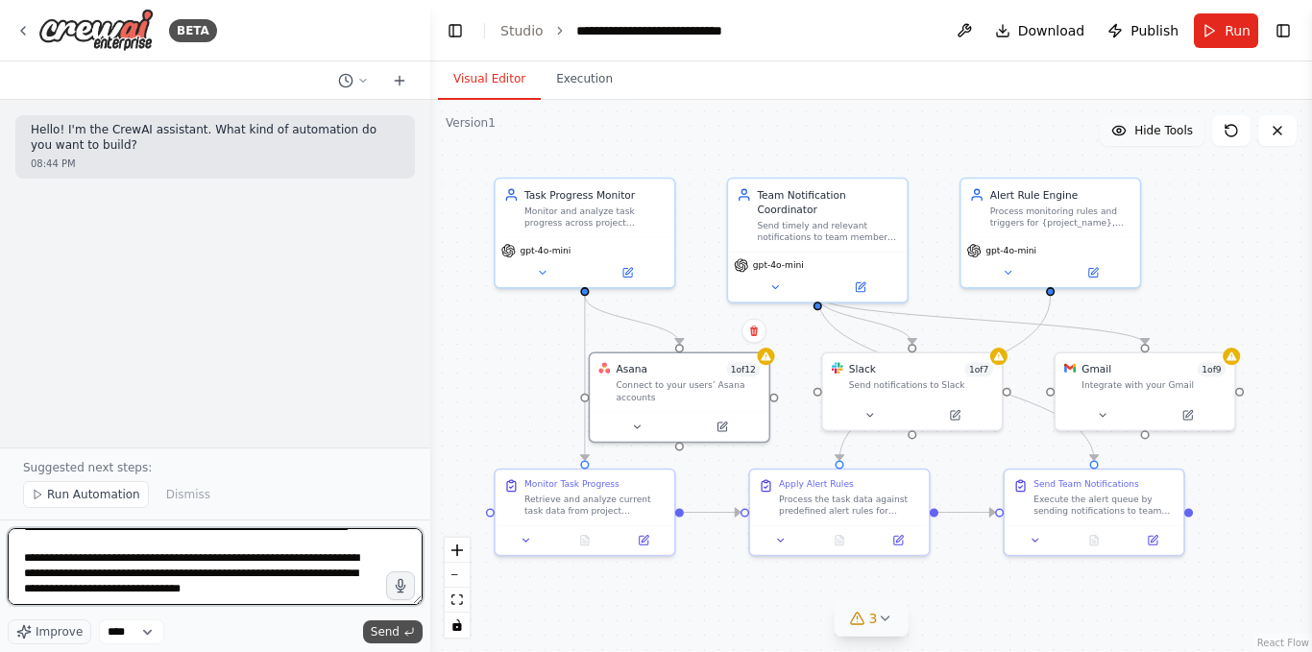
type textarea "**********"
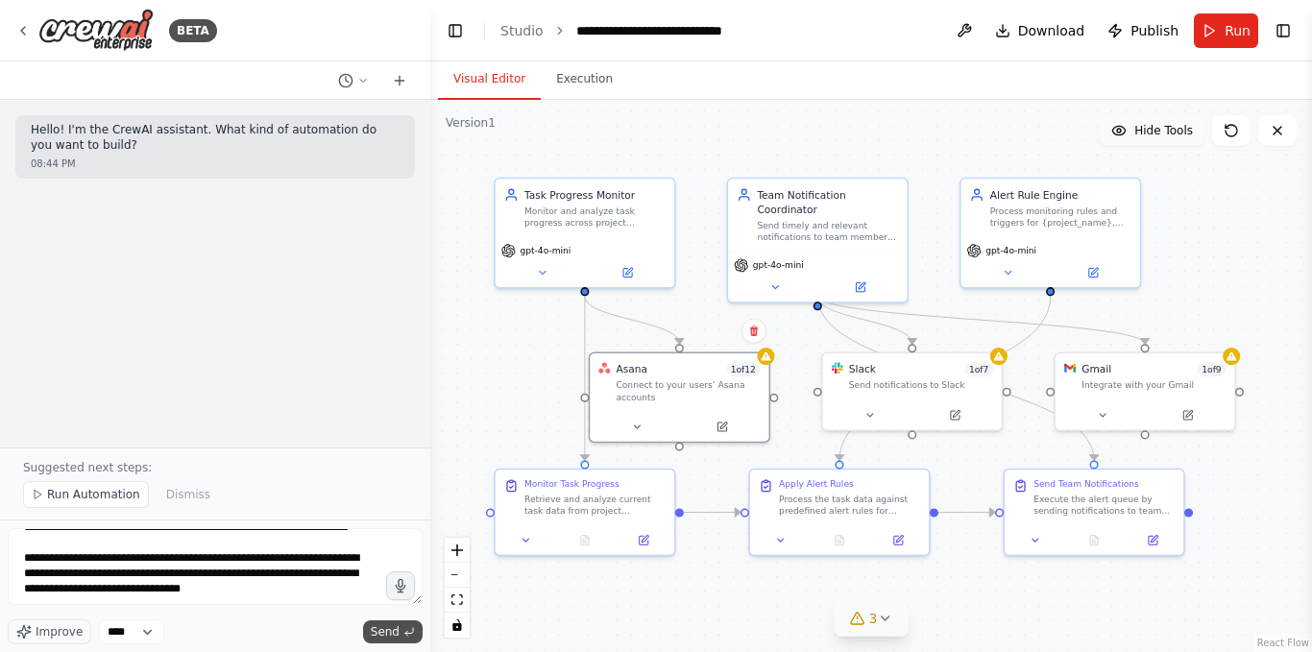
click at [393, 633] on span "Send" at bounding box center [385, 631] width 29 height 15
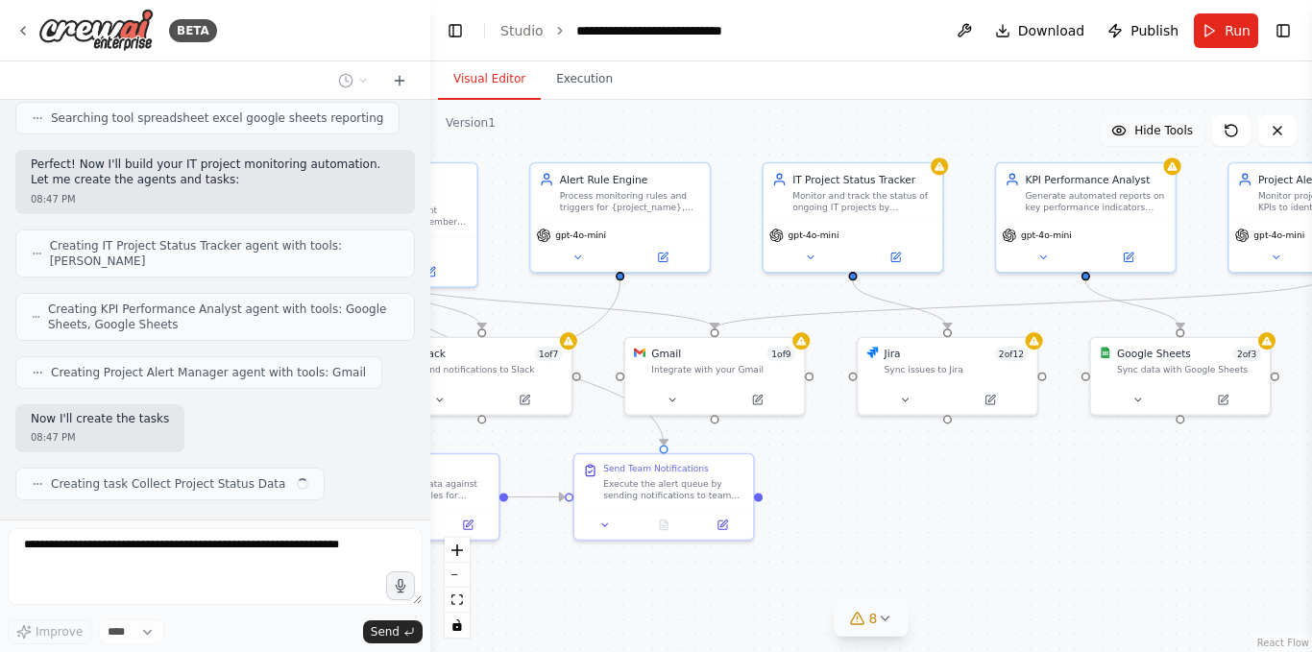
scroll to position [737, 0]
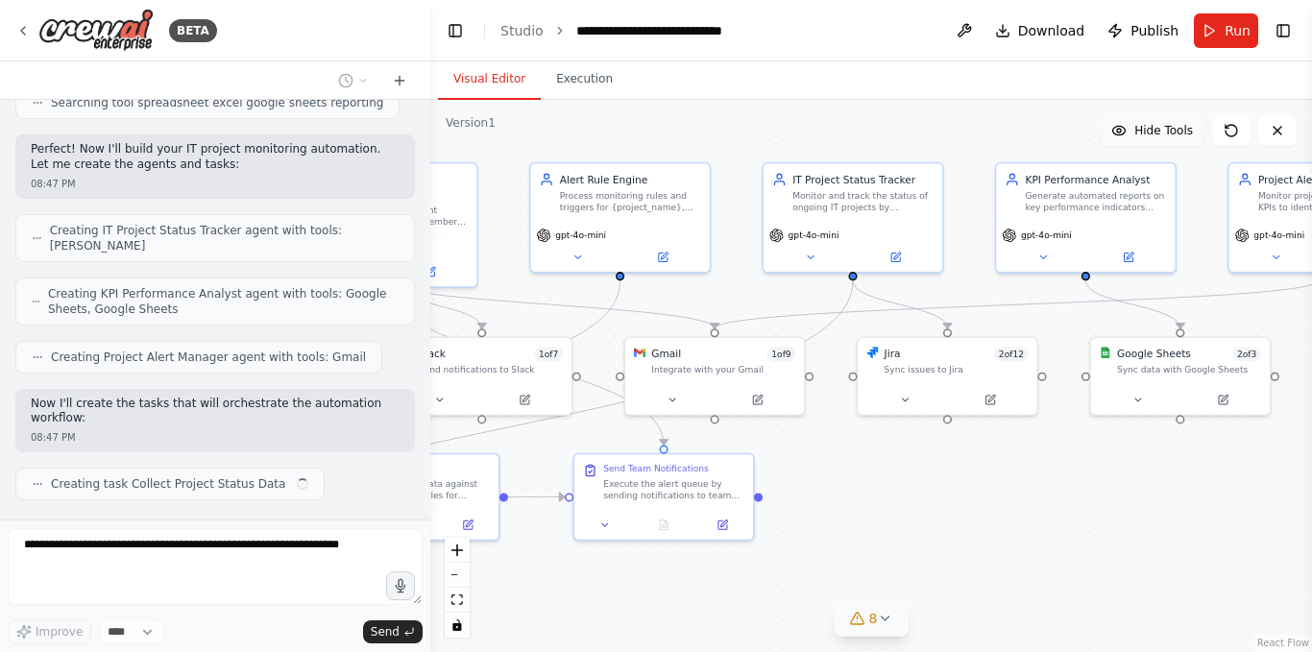
drag, startPoint x: 1169, startPoint y: 279, endPoint x: 738, endPoint y: 264, distance: 430.5
click at [738, 264] on div ".deletable-edge-delete-btn { width: 20px; height: 20px; border: 0px solid #ffff…" at bounding box center [871, 376] width 882 height 552
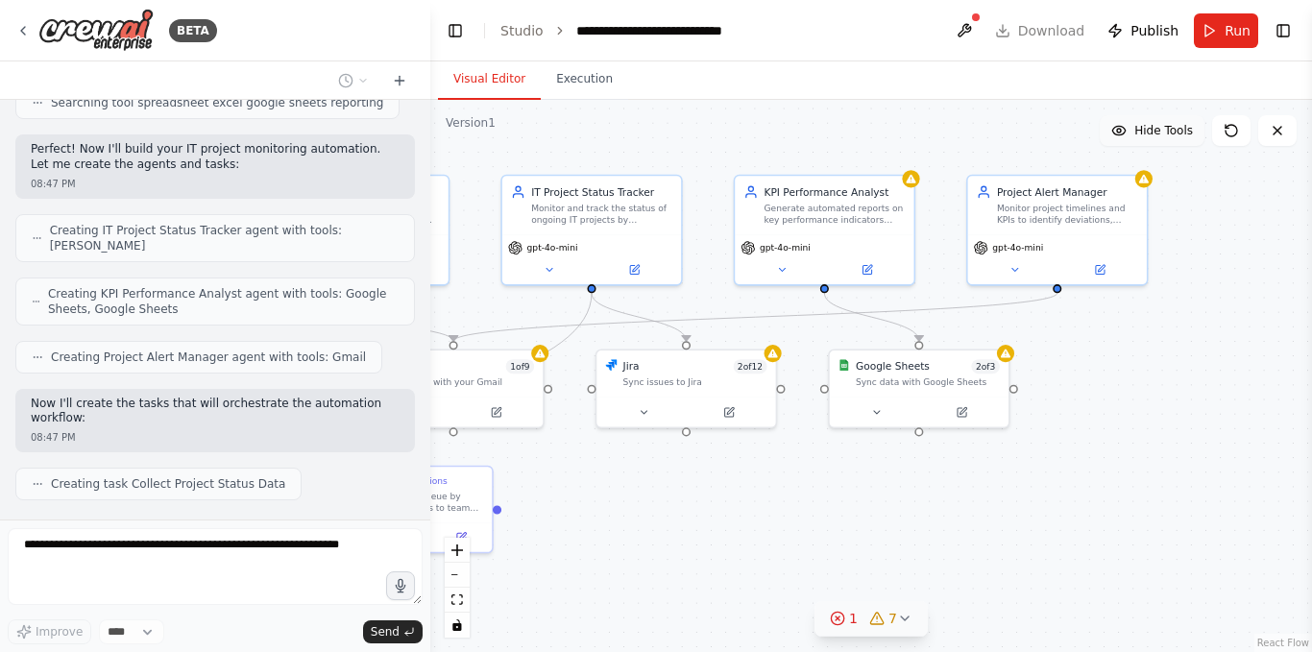
drag, startPoint x: 927, startPoint y: 477, endPoint x: 665, endPoint y: 490, distance: 261.5
click at [665, 490] on div ".deletable-edge-delete-btn { width: 20px; height: 20px; border: 0px solid #ffff…" at bounding box center [871, 376] width 882 height 552
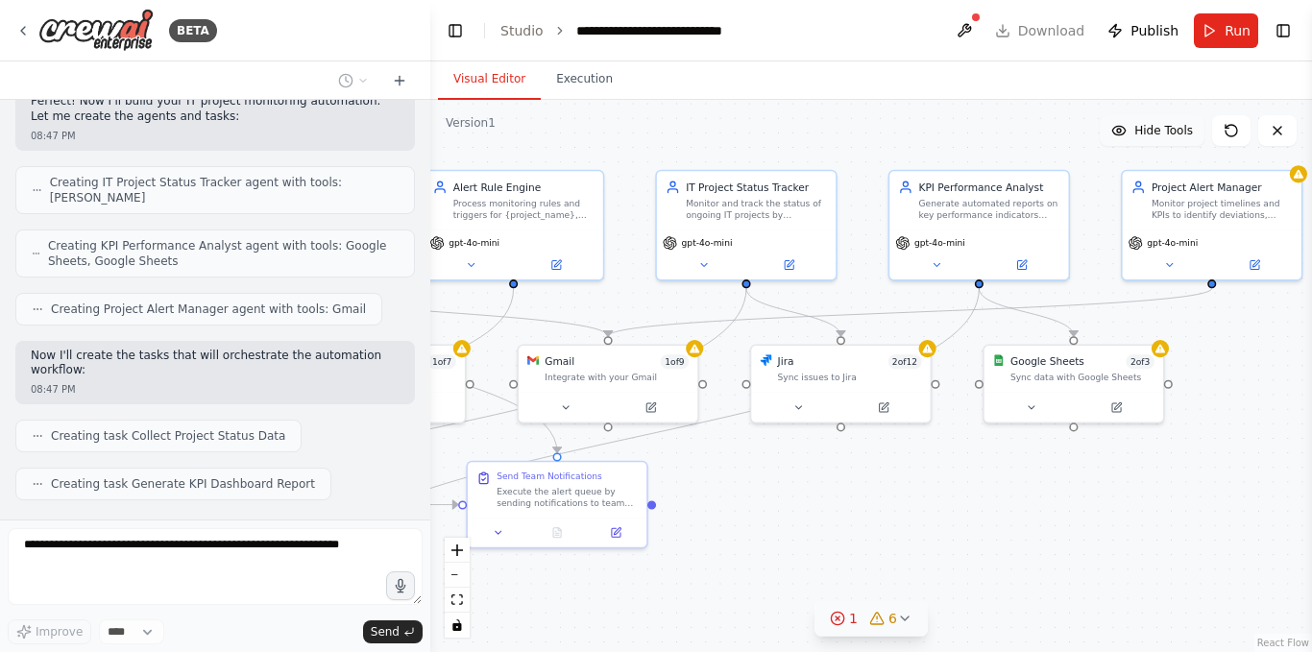
scroll to position [833, 0]
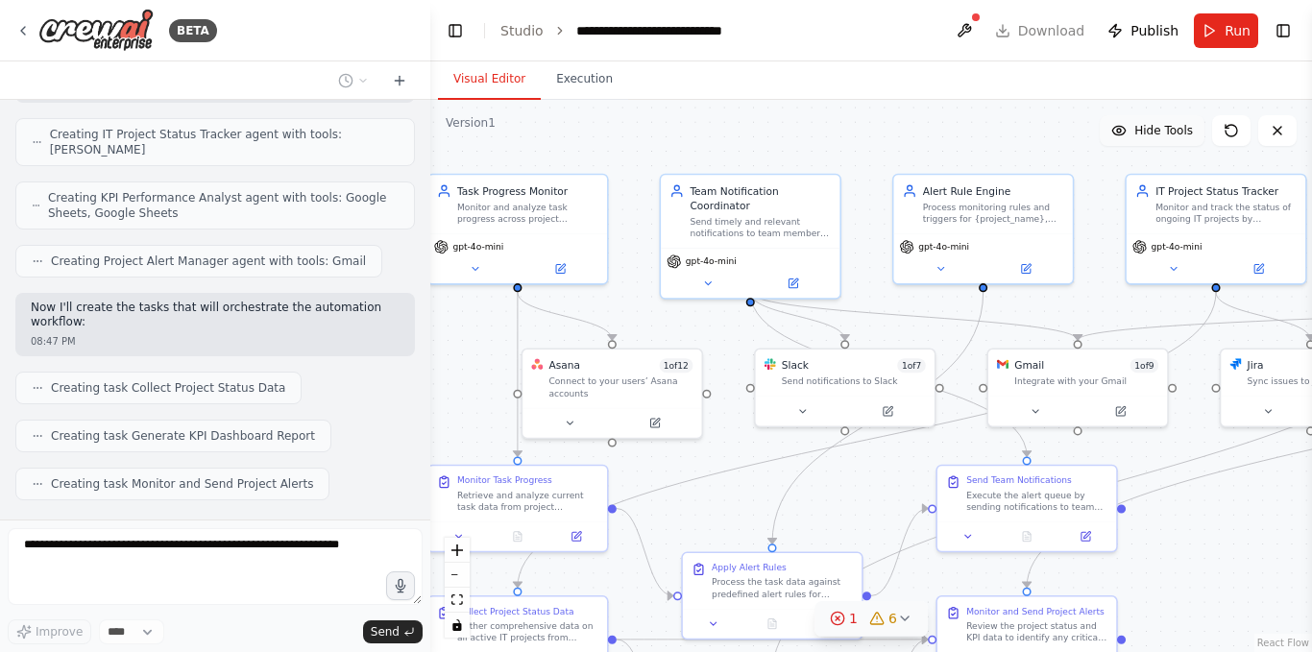
drag, startPoint x: 687, startPoint y: 479, endPoint x: 1311, endPoint y: 478, distance: 624.2
click at [1311, 478] on div "BETA Hello! I'm the CrewAI assistant. What kind of automation do you want to bu…" at bounding box center [656, 326] width 1312 height 652
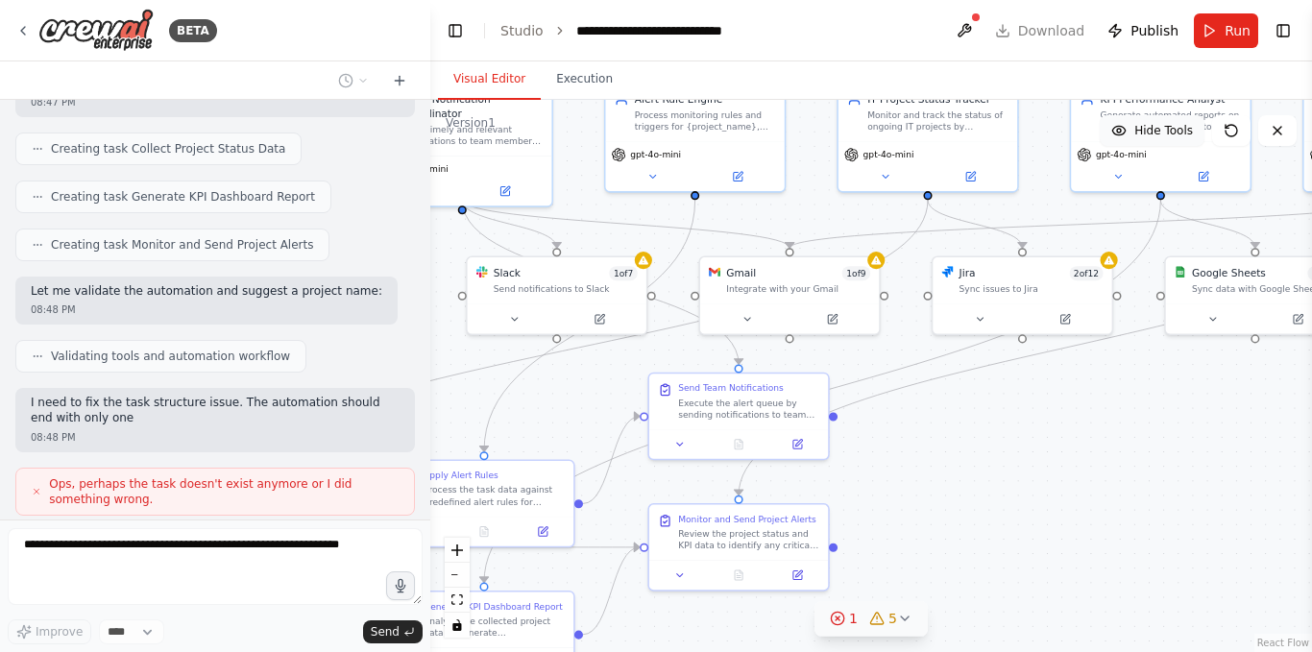
scroll to position [1086, 0]
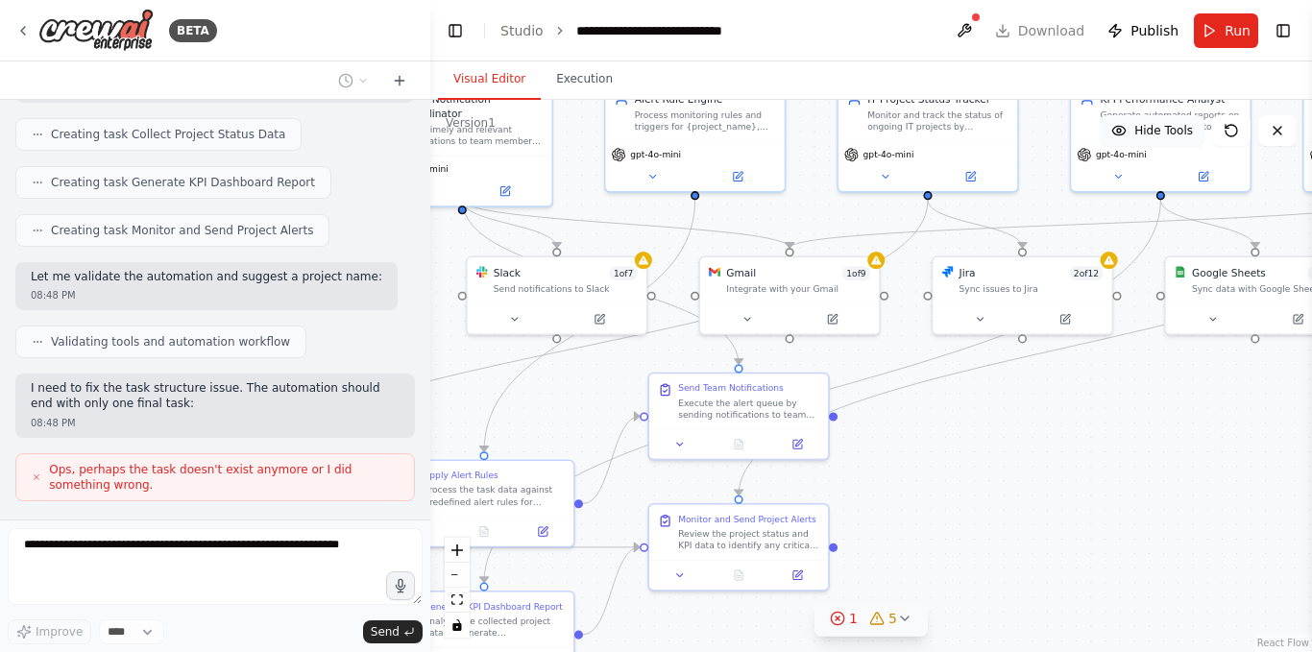
drag, startPoint x: 847, startPoint y: 494, endPoint x: 559, endPoint y: 401, distance: 302.5
click at [559, 401] on div ".deletable-edge-delete-btn { width: 20px; height: 20px; border: 0px solid #ffff…" at bounding box center [871, 376] width 882 height 552
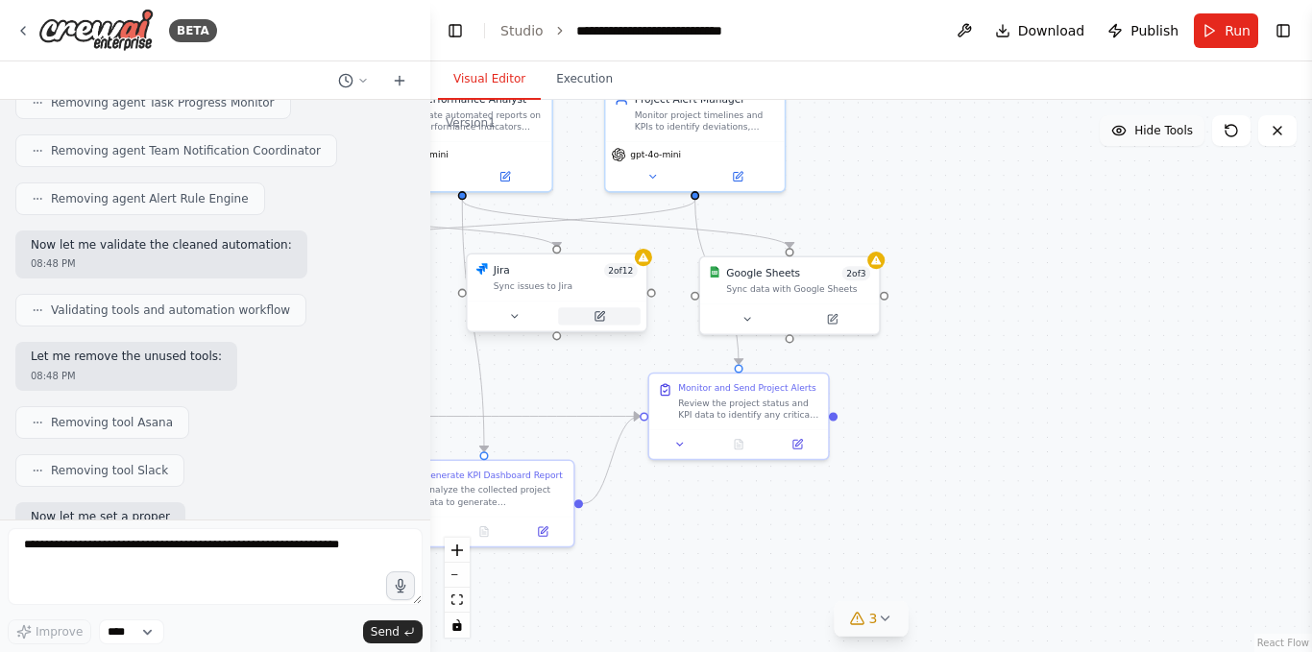
scroll to position [2028, 0]
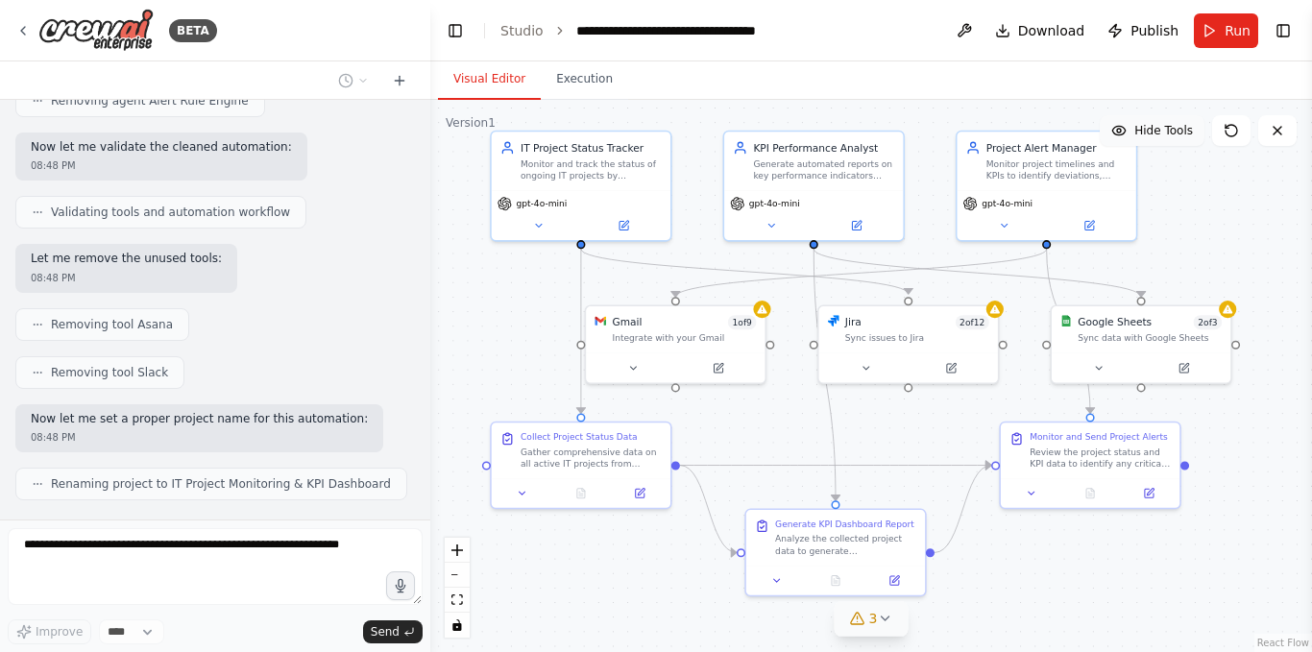
drag, startPoint x: 709, startPoint y: 514, endPoint x: 1060, endPoint y: 563, distance: 354.9
click at [1060, 563] on div ".deletable-edge-delete-btn { width: 20px; height: 20px; border: 0px solid #ffff…" at bounding box center [871, 376] width 882 height 552
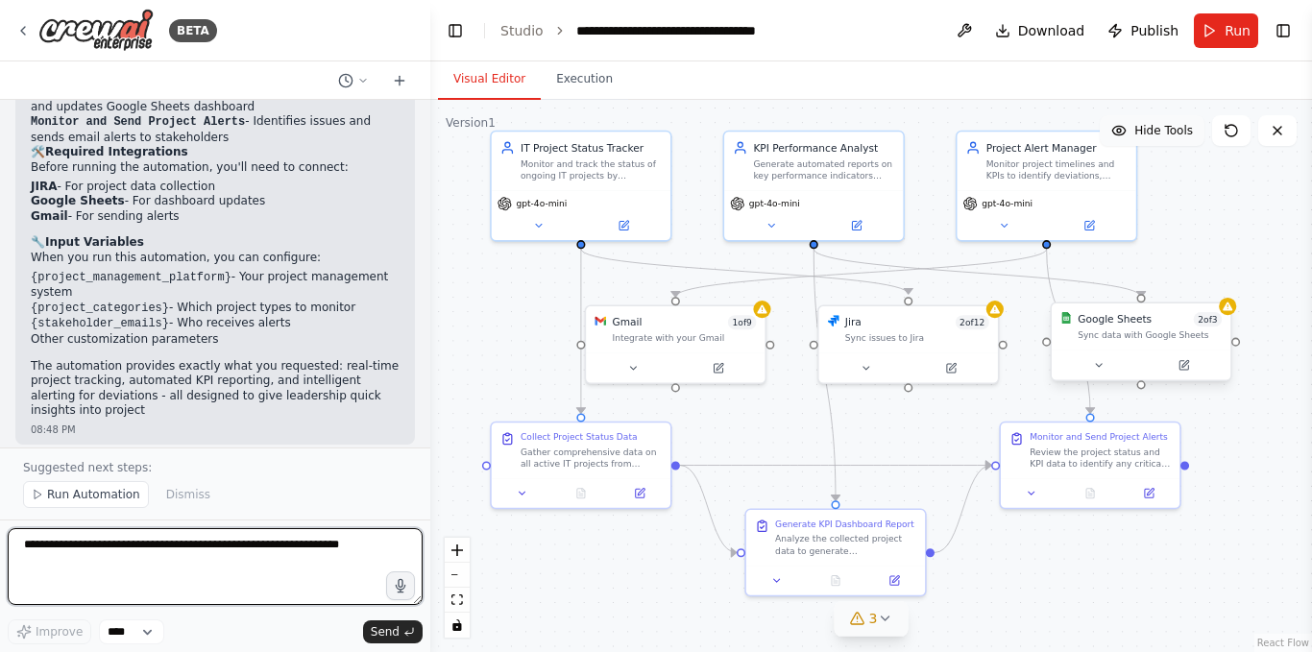
scroll to position [2690, 0]
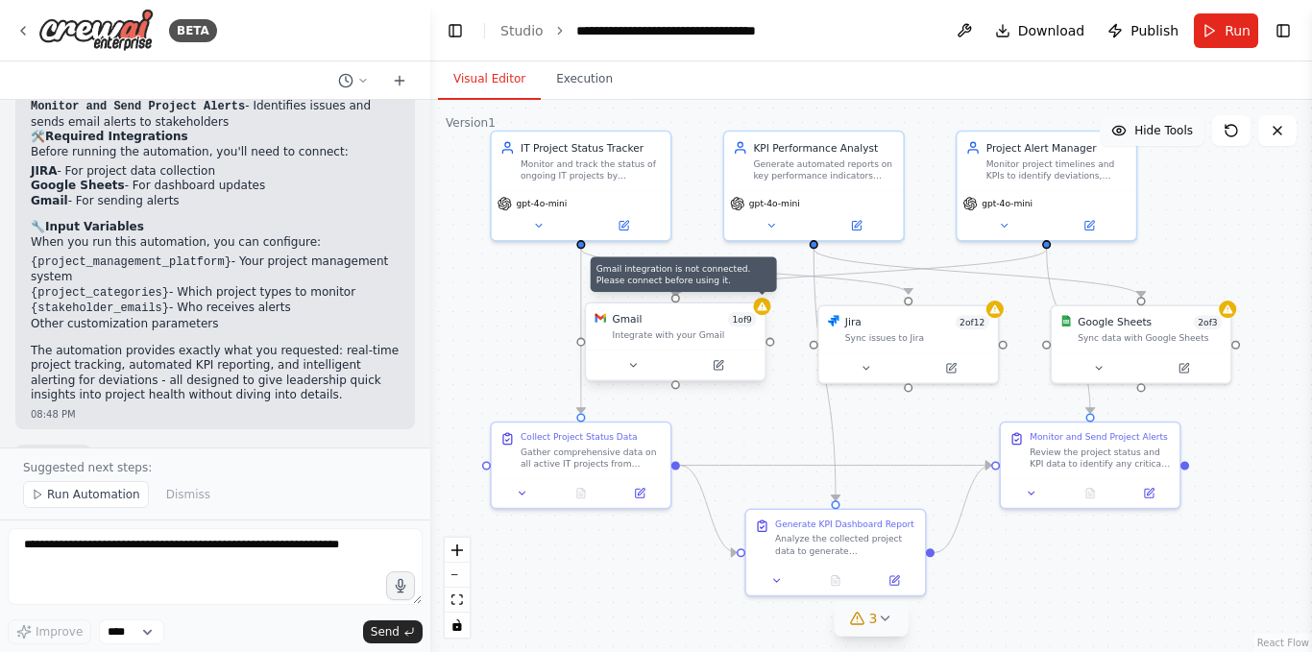
click at [761, 314] on div at bounding box center [761, 306] width 17 height 17
click at [667, 327] on div "Gmail 1 of 9 Integrate with your Gmail" at bounding box center [684, 326] width 144 height 29
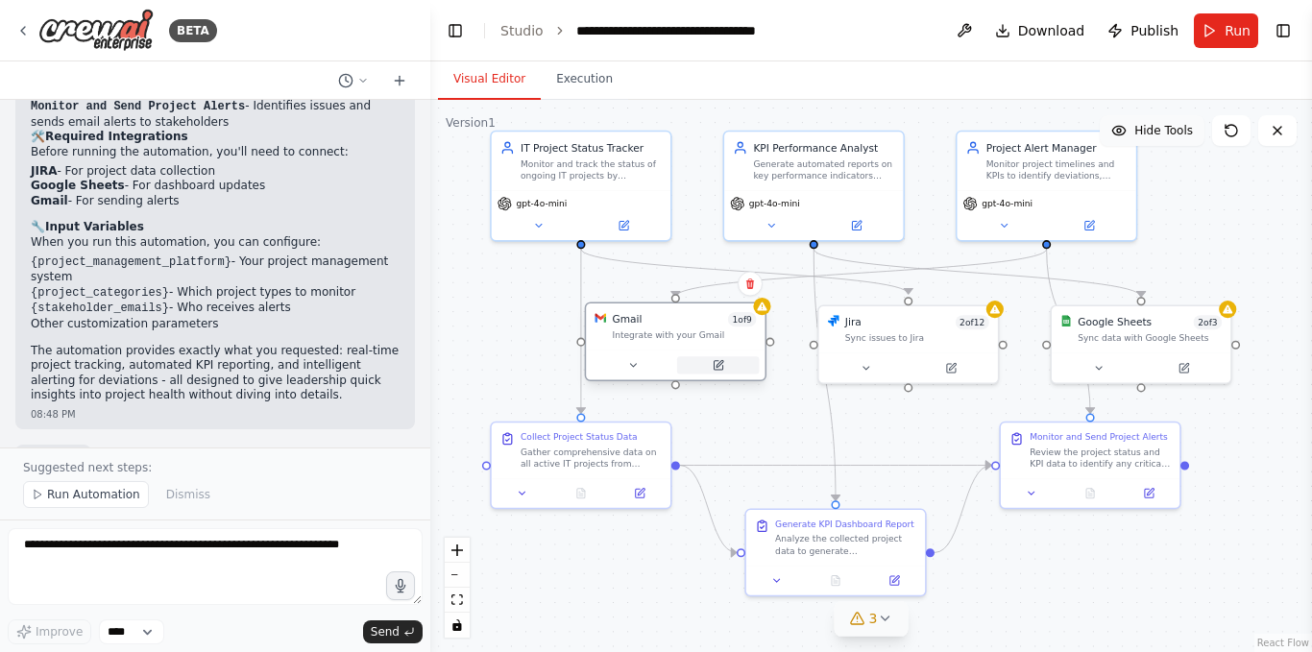
click at [713, 371] on icon at bounding box center [719, 365] width 12 height 12
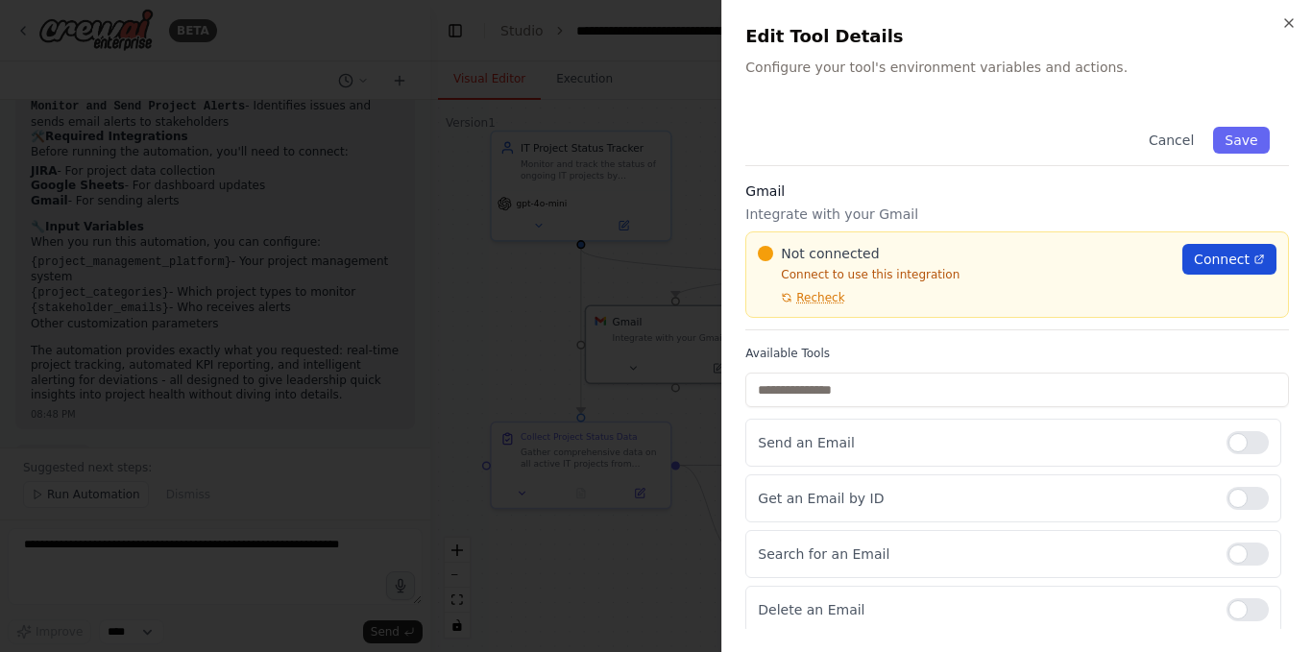
click at [1225, 259] on span "Connect" at bounding box center [1222, 259] width 56 height 19
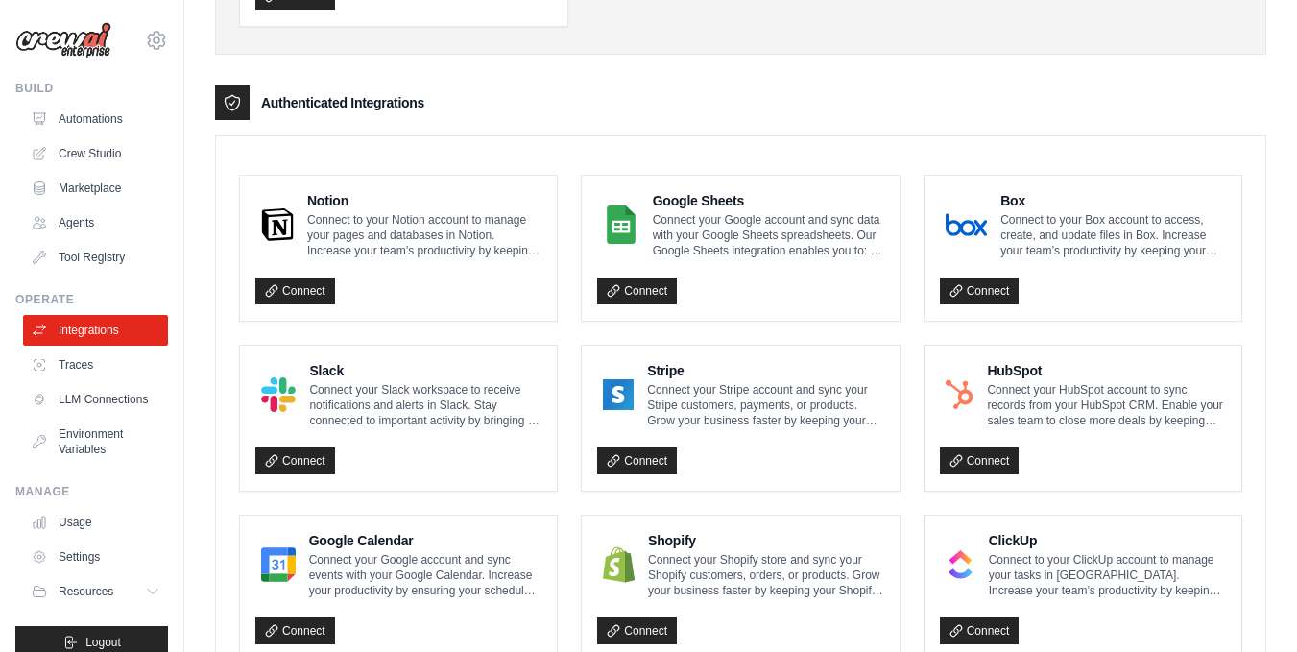
scroll to position [401, 0]
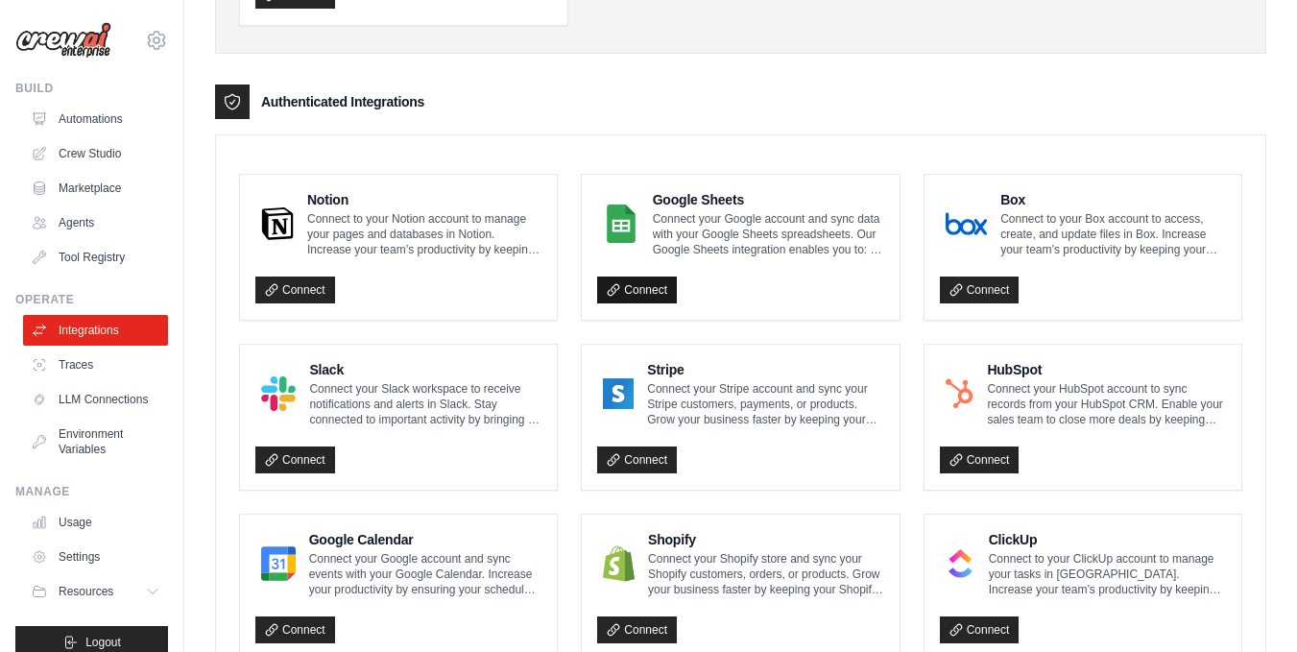
click at [643, 294] on link "Connect" at bounding box center [637, 290] width 80 height 27
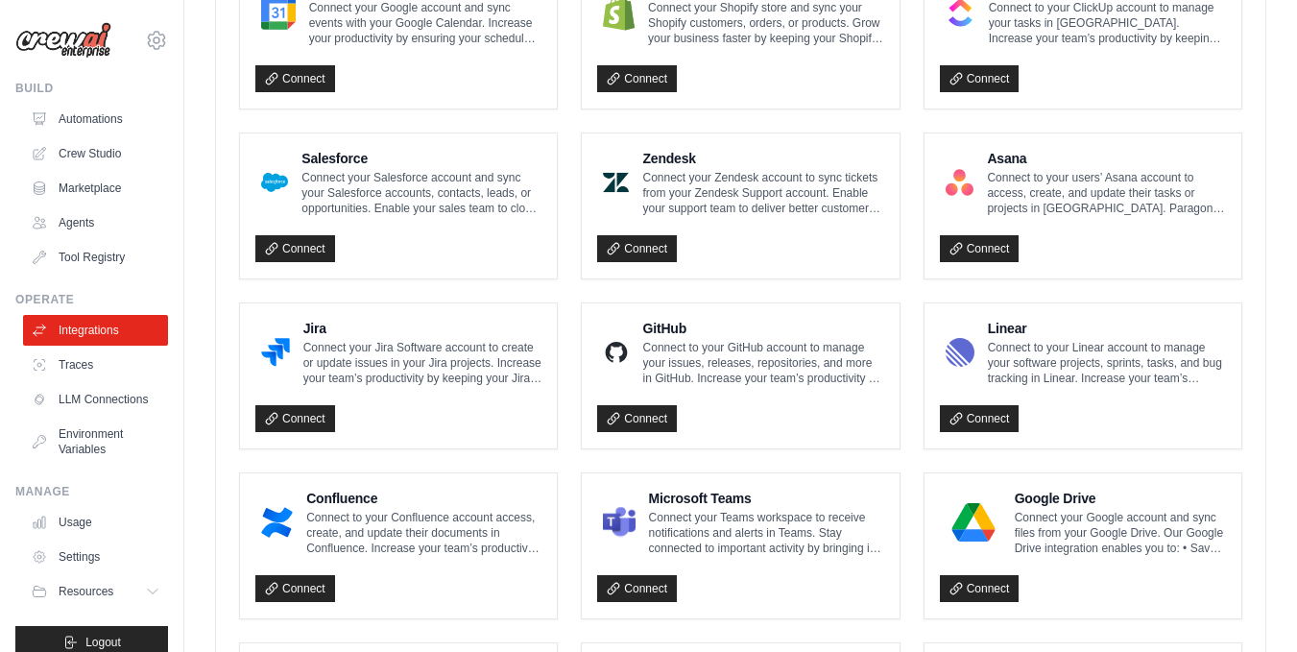
scroll to position [954, 0]
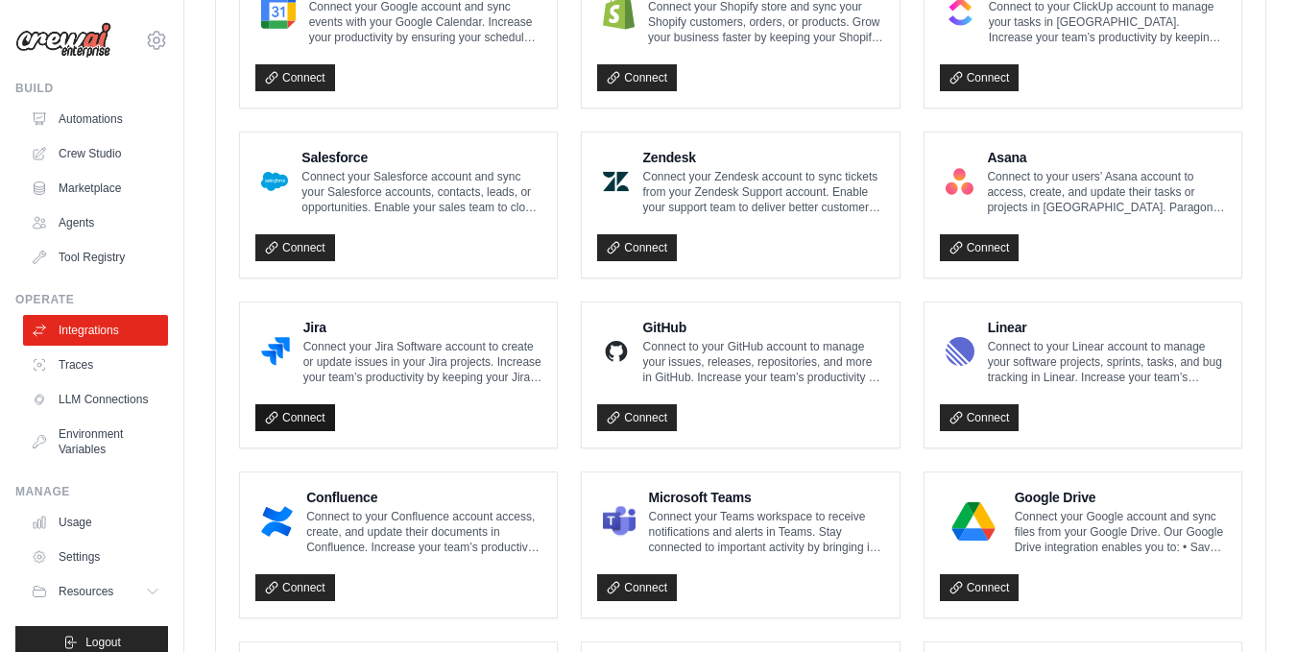
click at [312, 422] on link "Connect" at bounding box center [295, 417] width 80 height 27
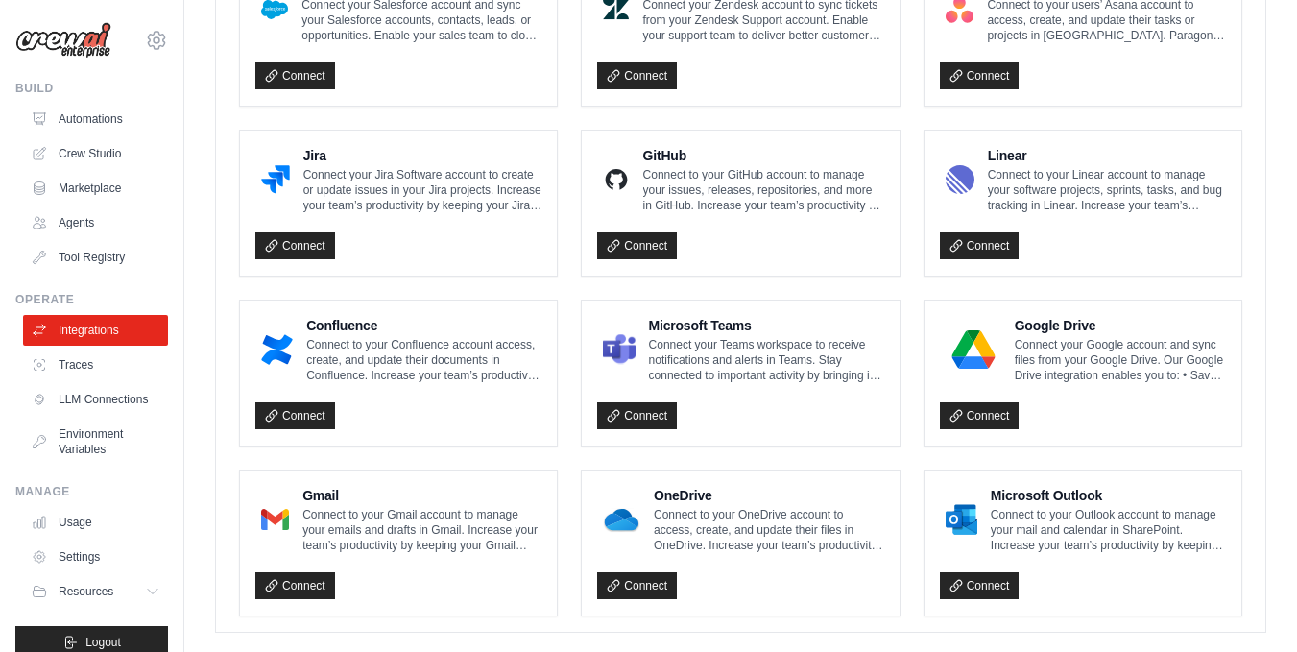
scroll to position [1152, 0]
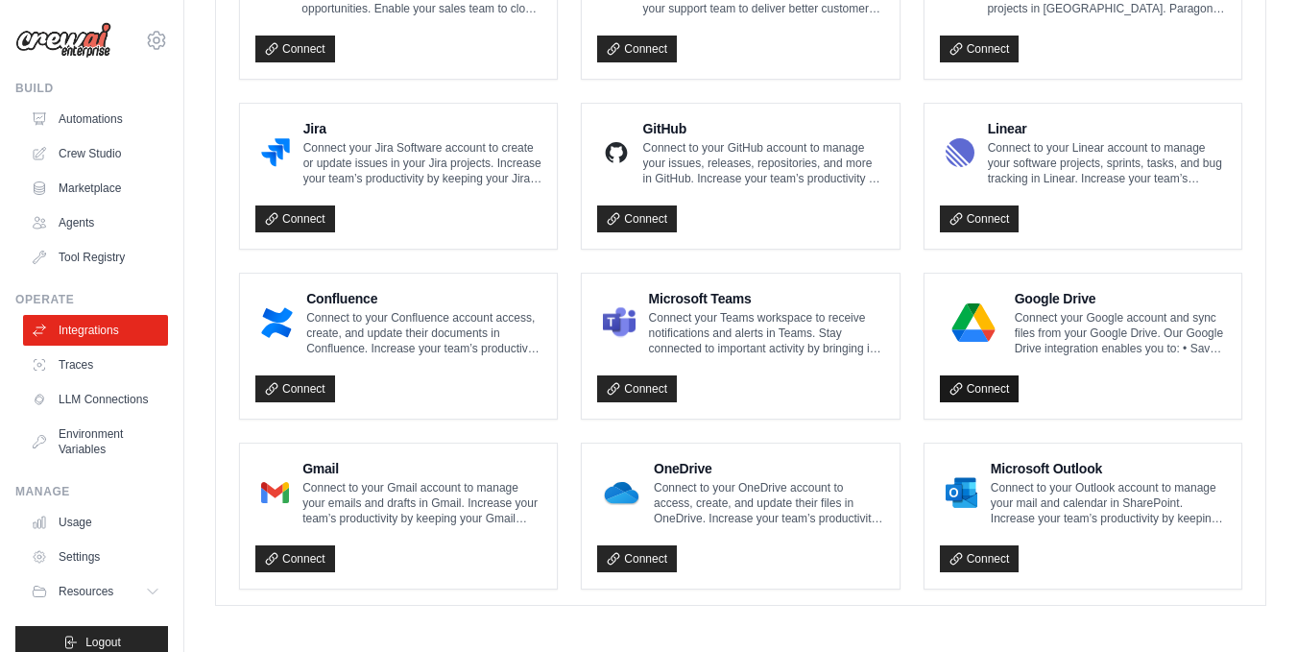
click at [970, 391] on link "Connect" at bounding box center [980, 388] width 80 height 27
click at [318, 554] on link "Connect" at bounding box center [295, 558] width 80 height 27
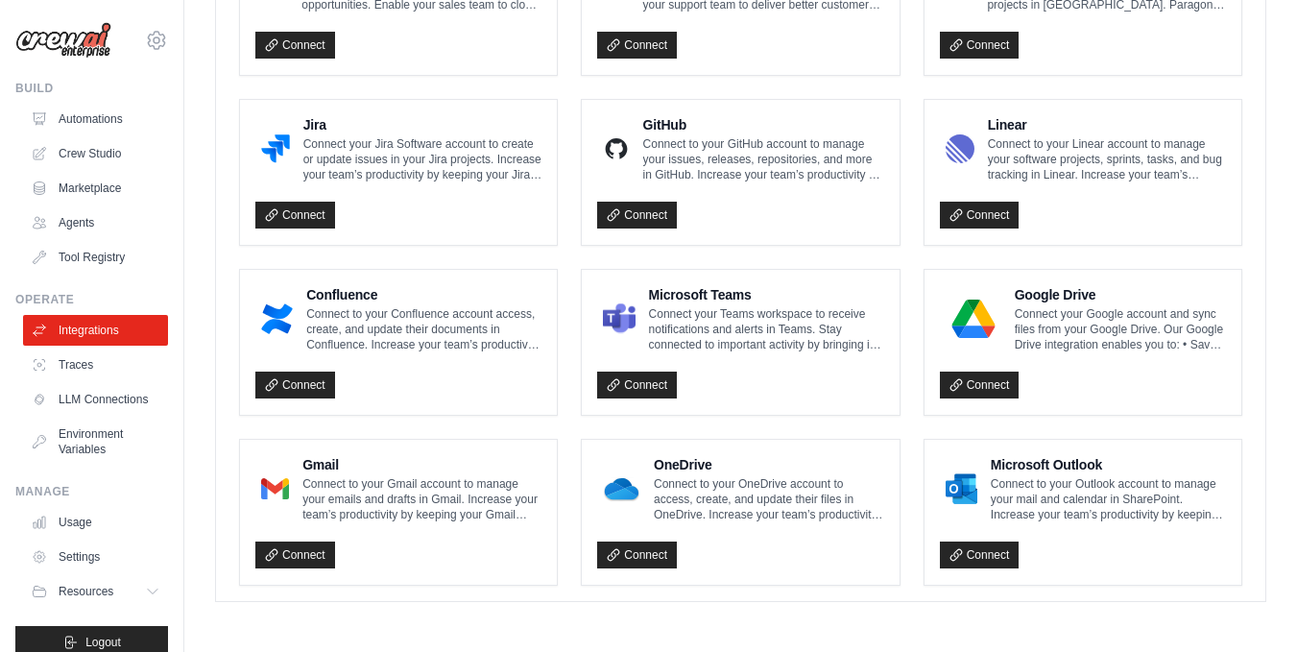
scroll to position [0, 0]
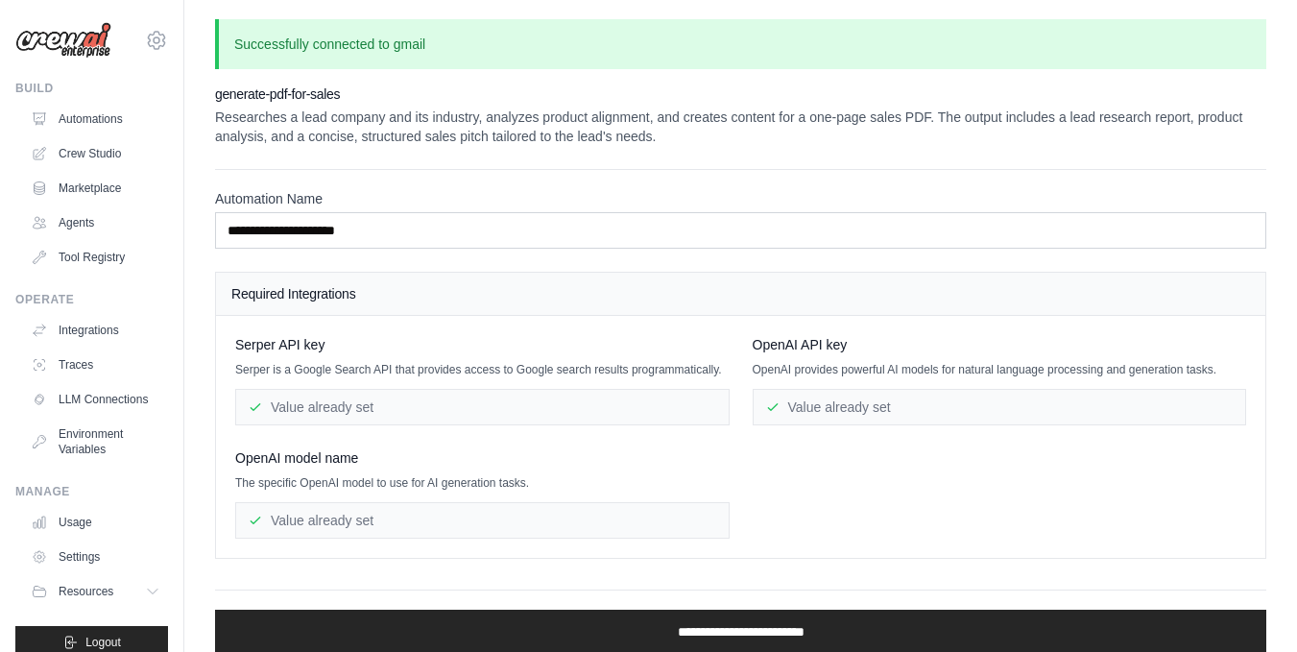
scroll to position [67, 0]
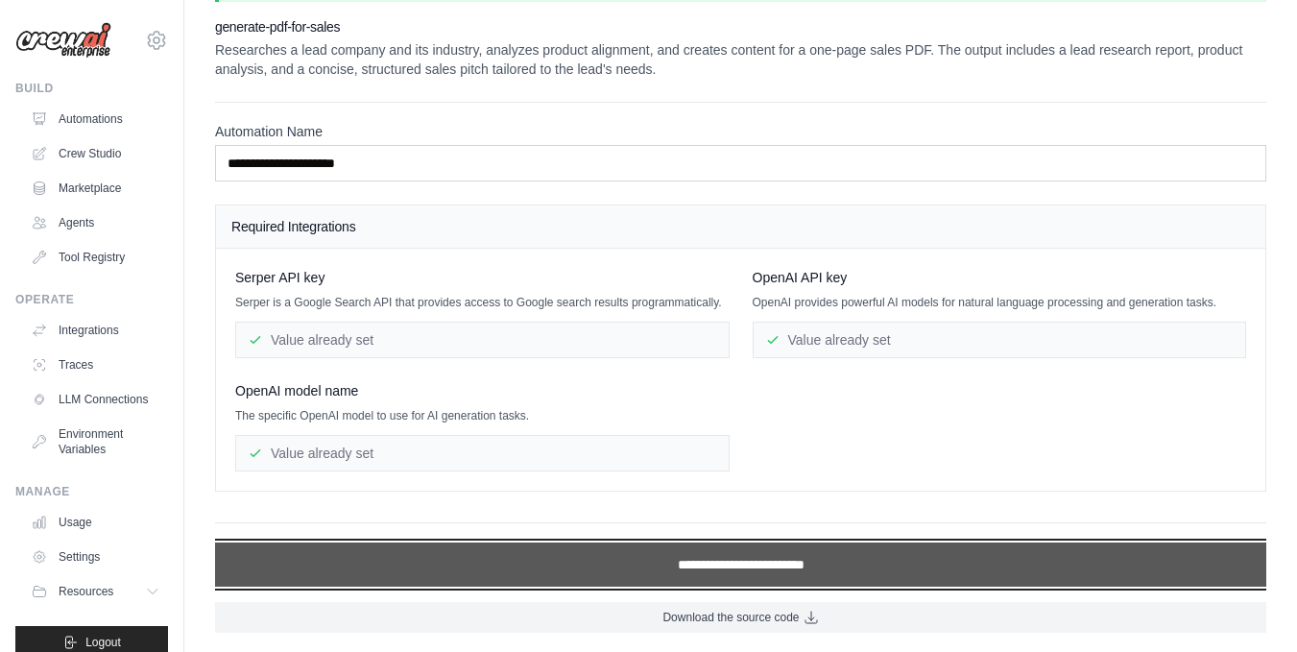
click at [697, 563] on input "**********" at bounding box center [741, 565] width 1052 height 44
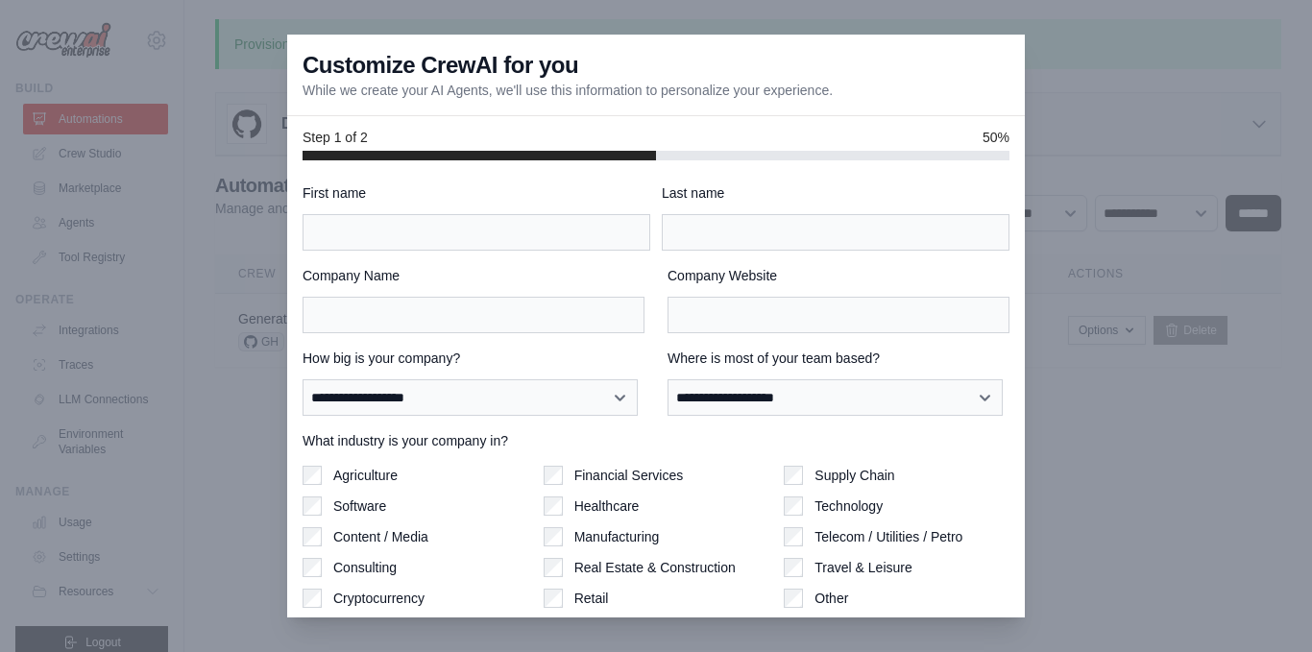
click at [1057, 101] on div at bounding box center [656, 326] width 1312 height 652
click at [1079, 229] on div at bounding box center [656, 326] width 1312 height 652
